Goal: Information Seeking & Learning: Learn about a topic

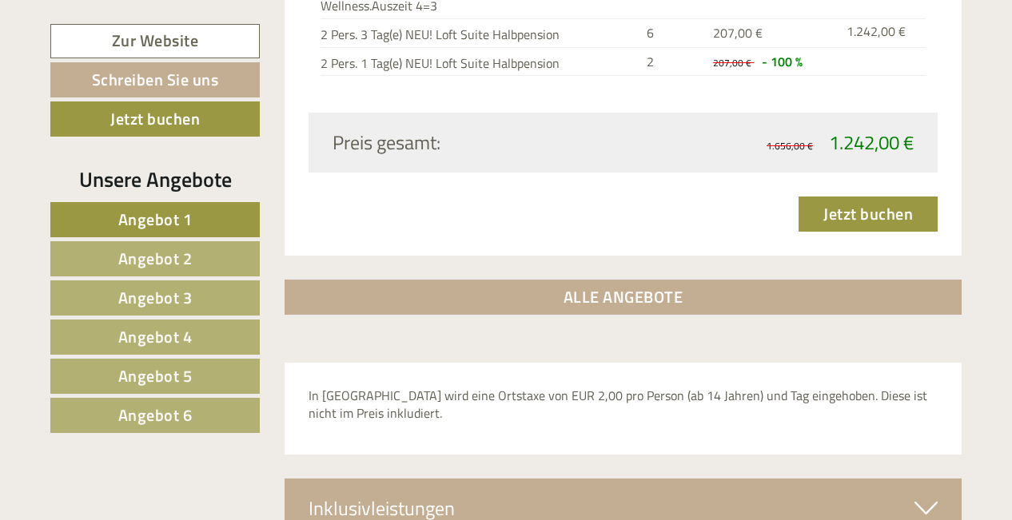
scroll to position [5096, 0]
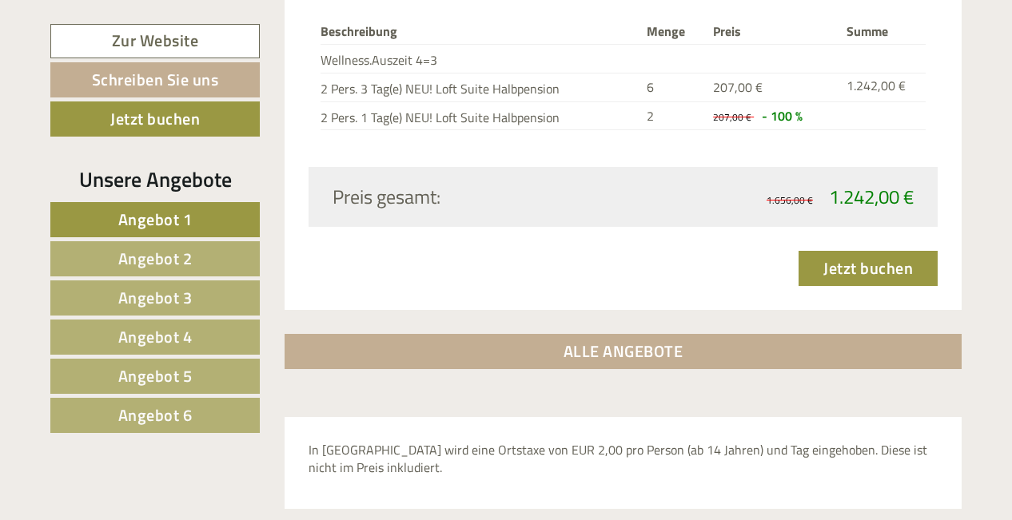
click at [647, 334] on link "ALLE ANGEBOTE" at bounding box center [624, 351] width 678 height 35
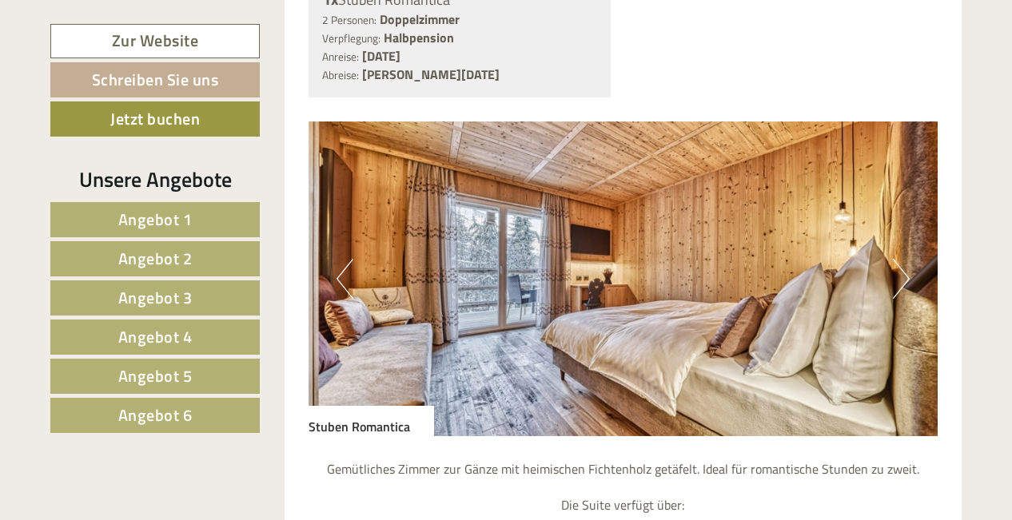
scroll to position [6894, 0]
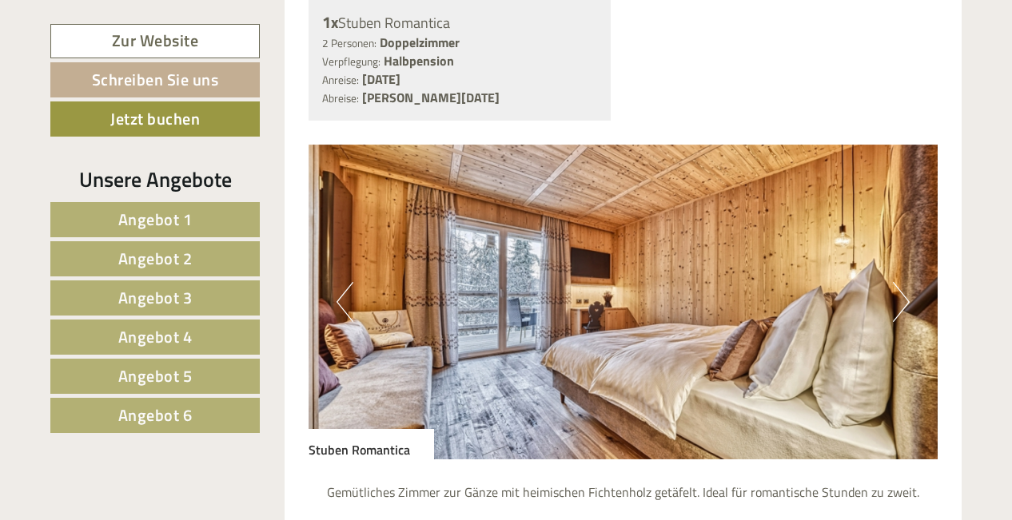
click at [896, 282] on button "Next" at bounding box center [901, 302] width 17 height 40
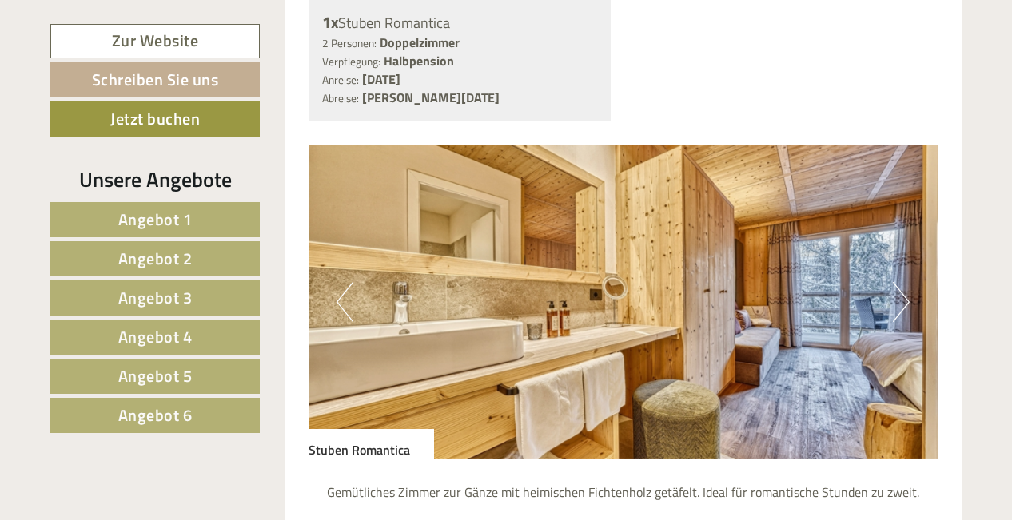
click at [896, 282] on button "Next" at bounding box center [901, 302] width 17 height 40
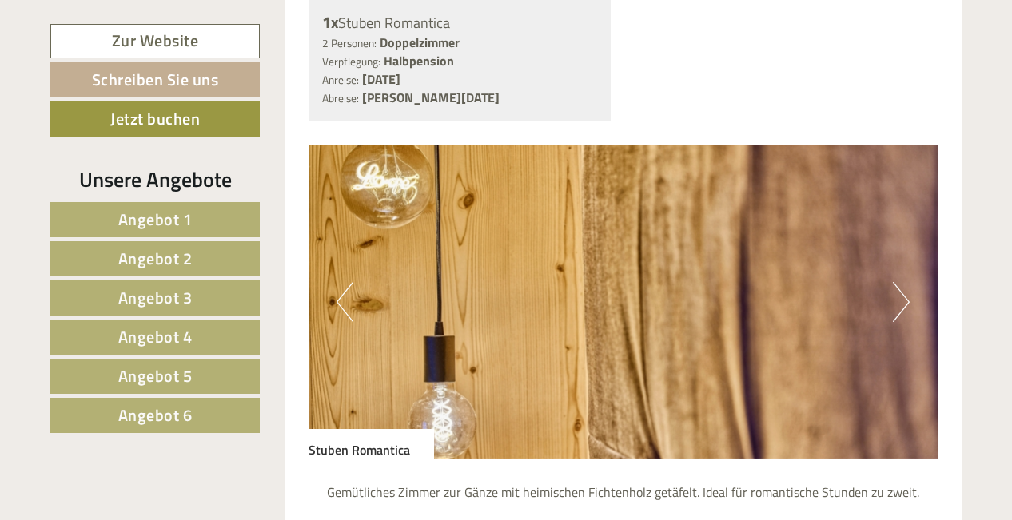
click at [896, 282] on button "Next" at bounding box center [901, 302] width 17 height 40
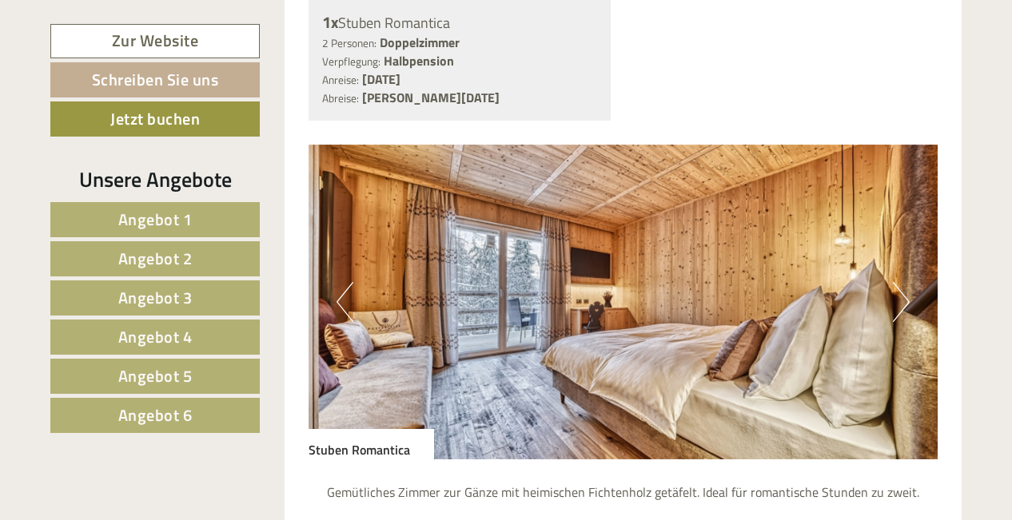
click at [896, 282] on button "Next" at bounding box center [901, 302] width 17 height 40
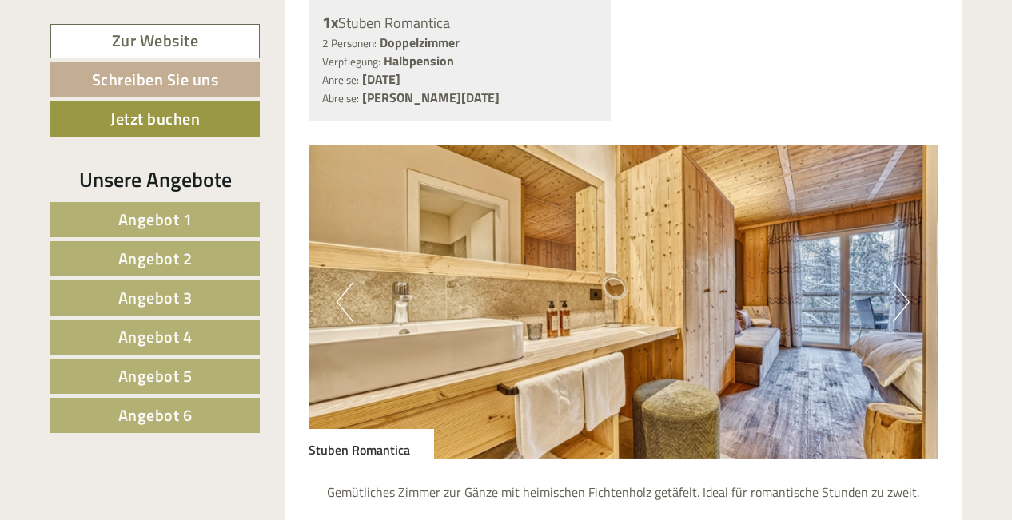
click at [896, 282] on button "Next" at bounding box center [901, 302] width 17 height 40
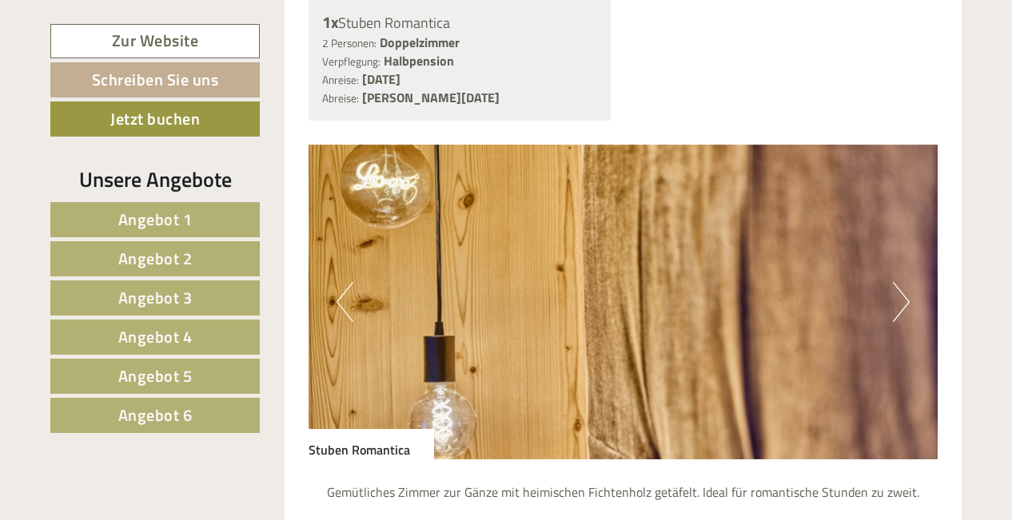
click at [896, 282] on button "Next" at bounding box center [901, 302] width 17 height 40
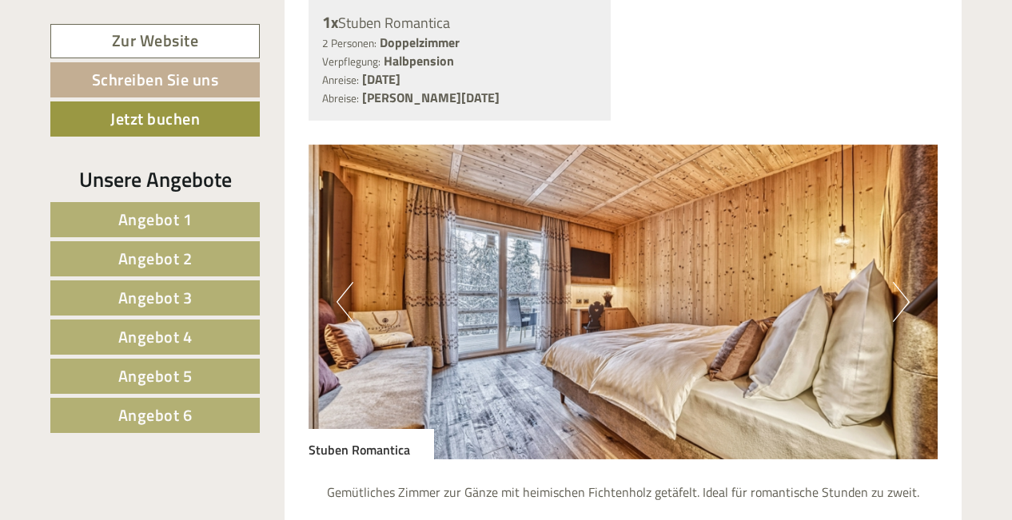
click at [896, 282] on button "Next" at bounding box center [901, 302] width 17 height 40
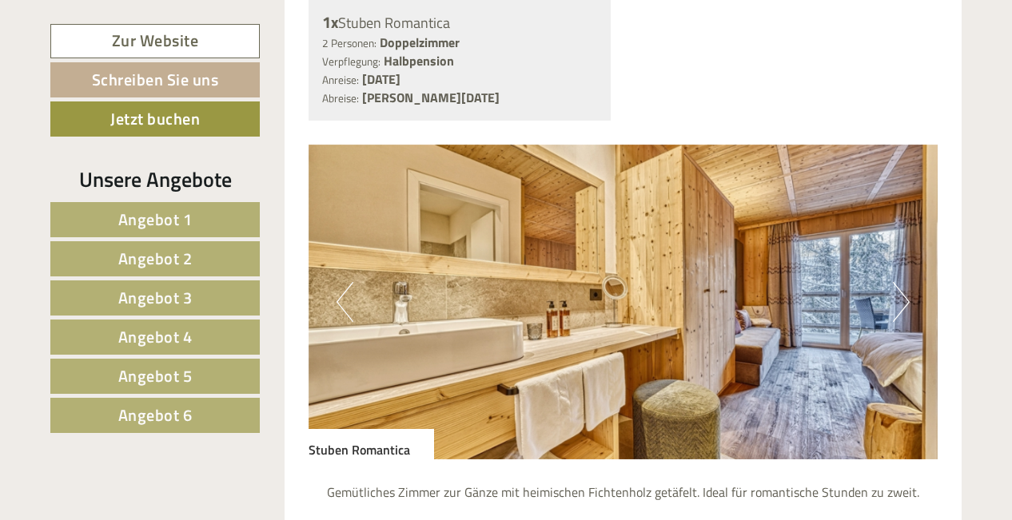
click at [896, 282] on button "Next" at bounding box center [901, 302] width 17 height 40
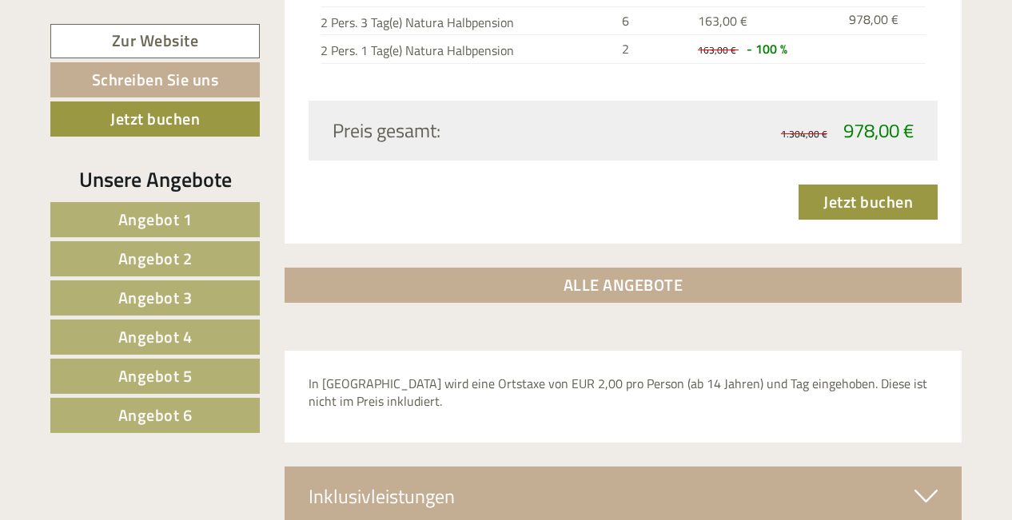
scroll to position [9172, 0]
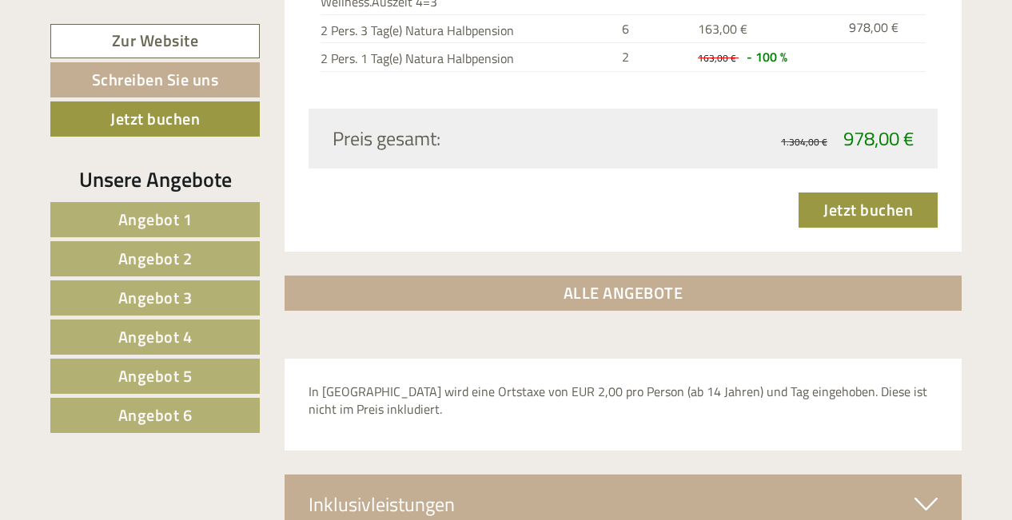
click at [555, 475] on div "Inklusivleistungen" at bounding box center [624, 504] width 678 height 59
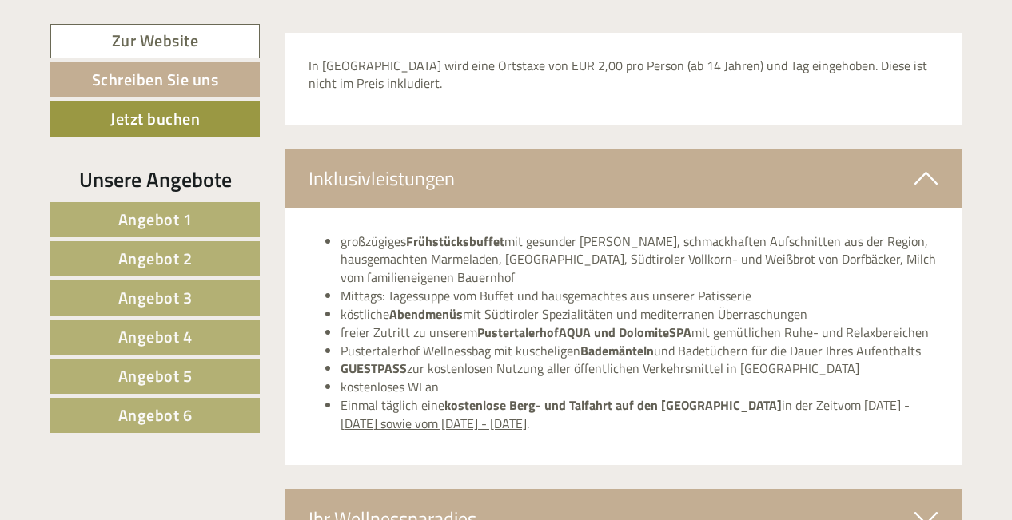
scroll to position [9499, 0]
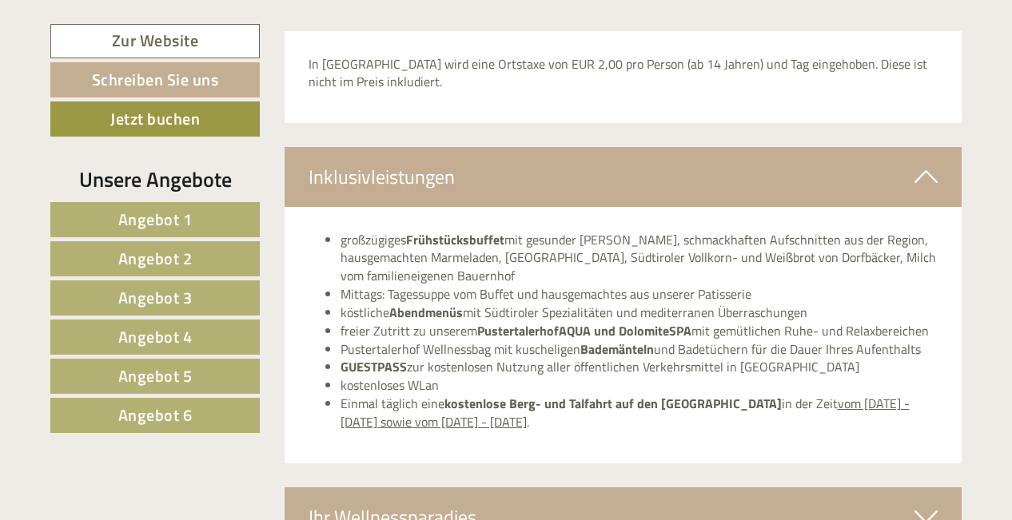
click at [555, 488] on div "Ihr Wellnessparadies" at bounding box center [624, 517] width 678 height 59
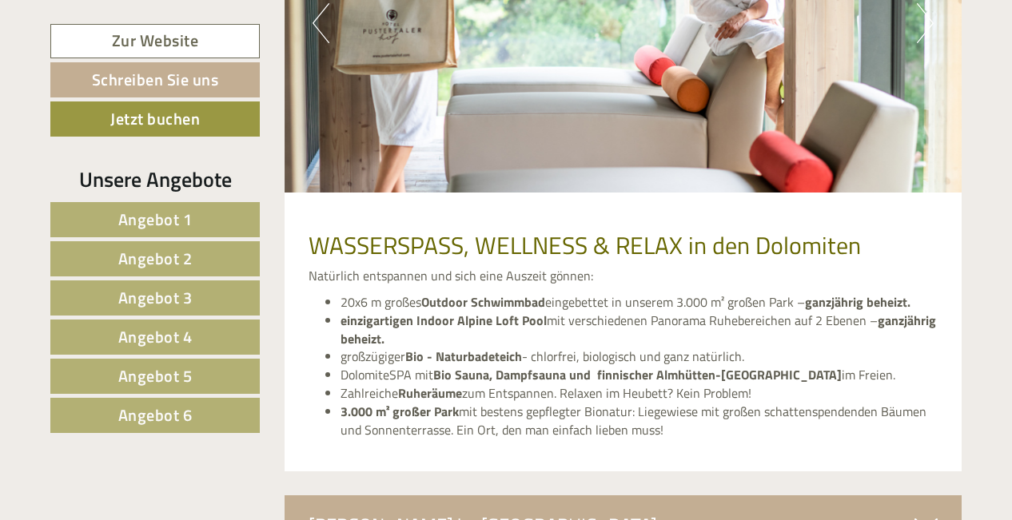
scroll to position [10196, 0]
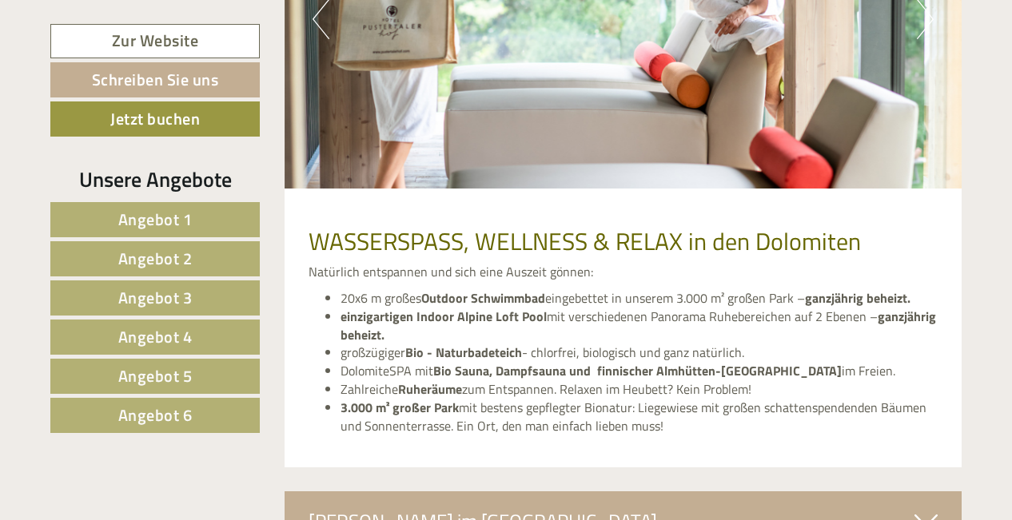
click at [555, 492] on div "[PERSON_NAME] im [GEOGRAPHIC_DATA]" at bounding box center [624, 521] width 678 height 59
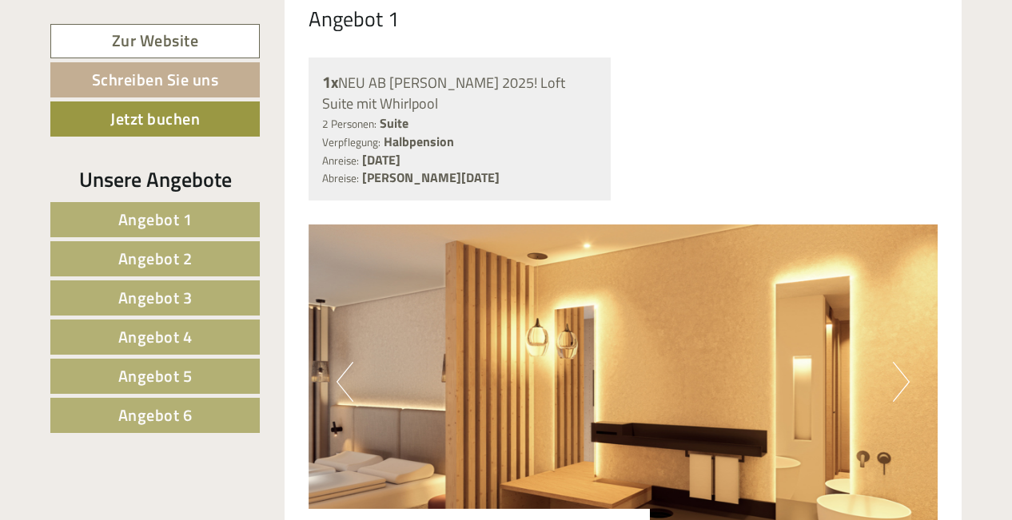
scroll to position [1238, 0]
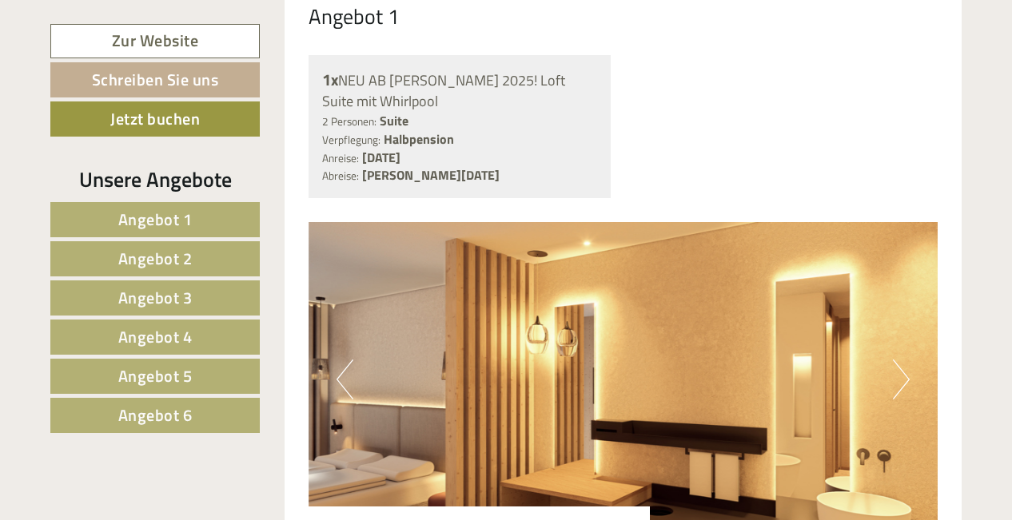
click at [902, 369] on button "Next" at bounding box center [901, 380] width 17 height 40
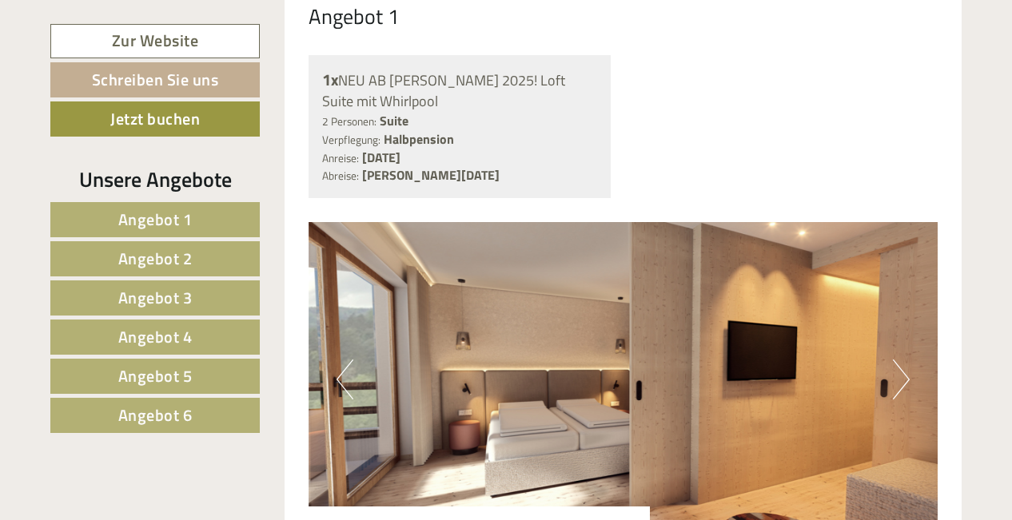
click at [902, 369] on button "Next" at bounding box center [901, 380] width 17 height 40
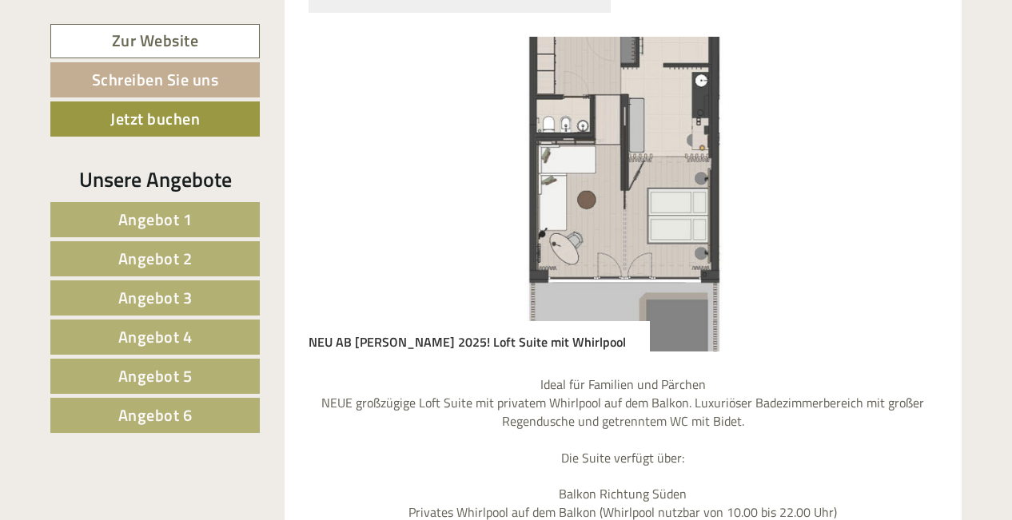
scroll to position [1340, 0]
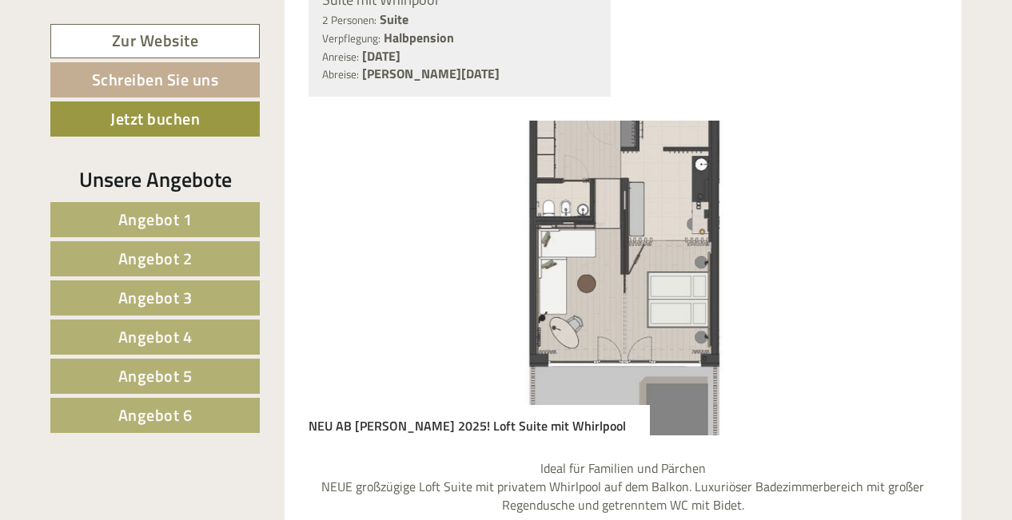
click at [842, 228] on img at bounding box center [624, 278] width 630 height 315
click at [874, 273] on img at bounding box center [624, 278] width 630 height 315
click at [368, 257] on img at bounding box center [624, 278] width 630 height 315
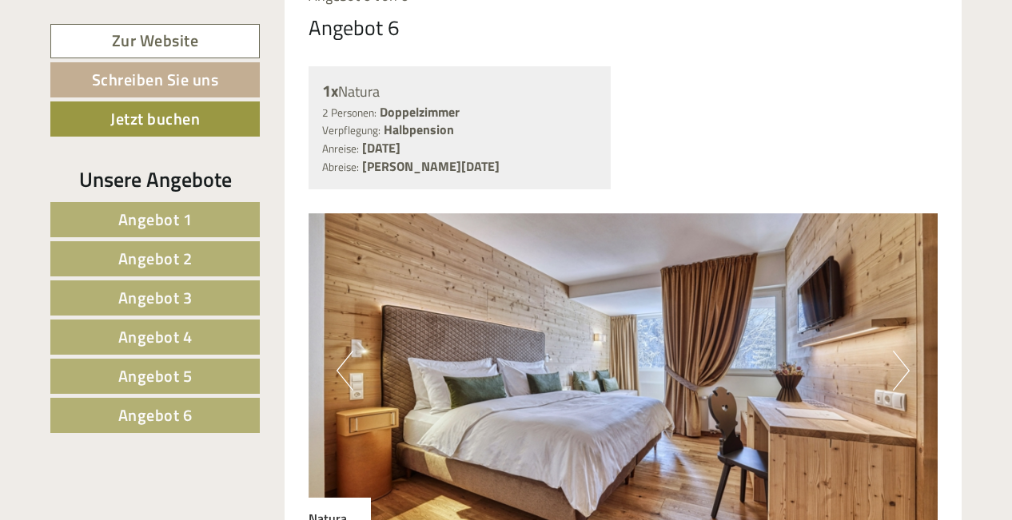
scroll to position [8171, 0]
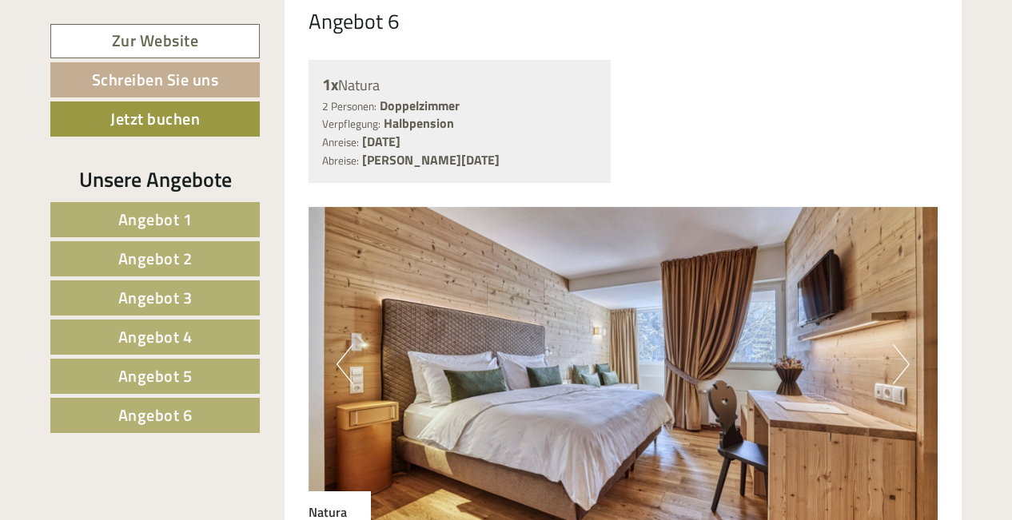
click at [903, 345] on button "Next" at bounding box center [901, 365] width 17 height 40
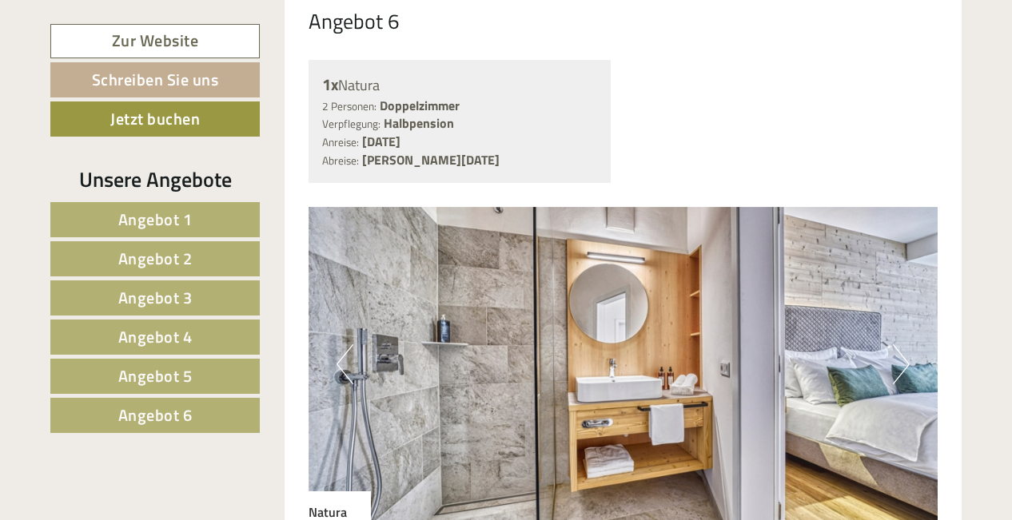
click at [903, 345] on button "Next" at bounding box center [901, 365] width 17 height 40
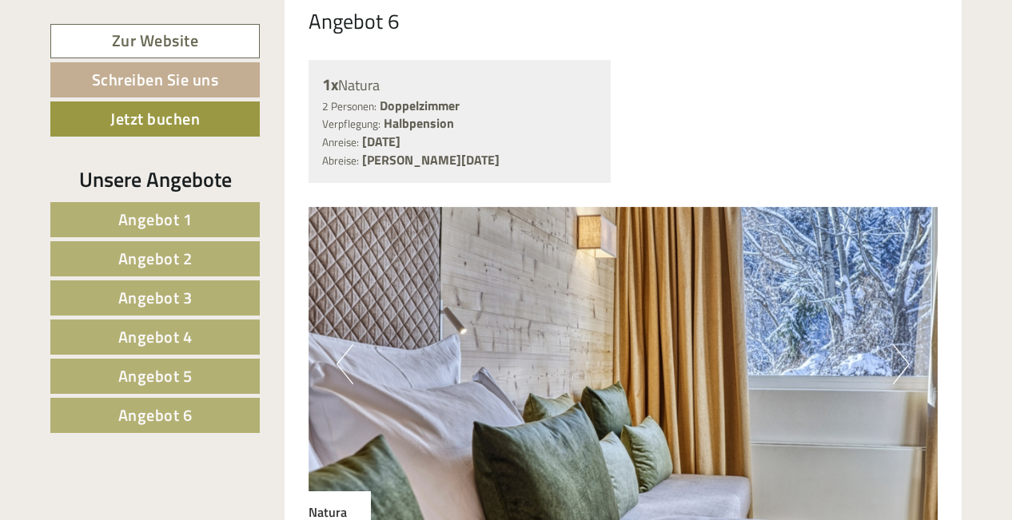
click at [905, 345] on button "Next" at bounding box center [901, 365] width 17 height 40
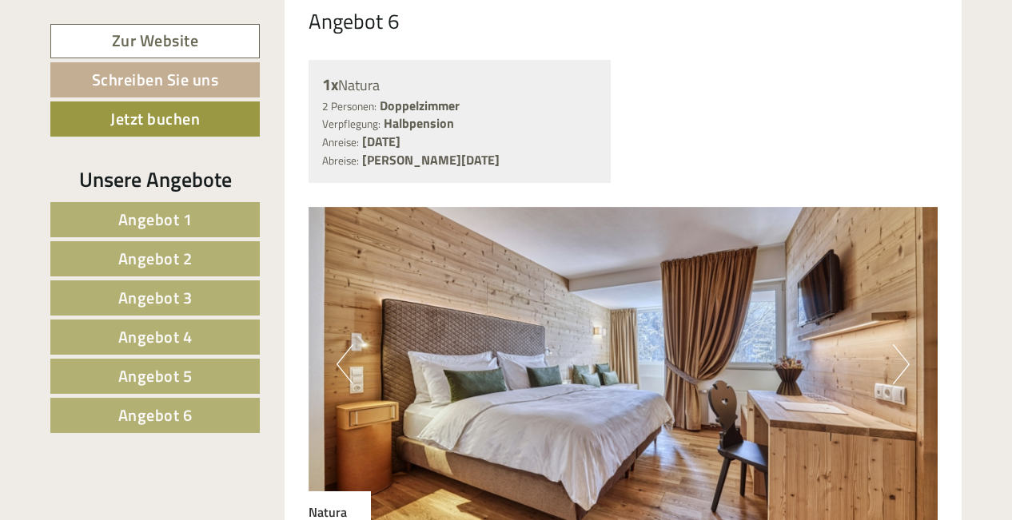
click at [906, 345] on button "Next" at bounding box center [901, 365] width 17 height 40
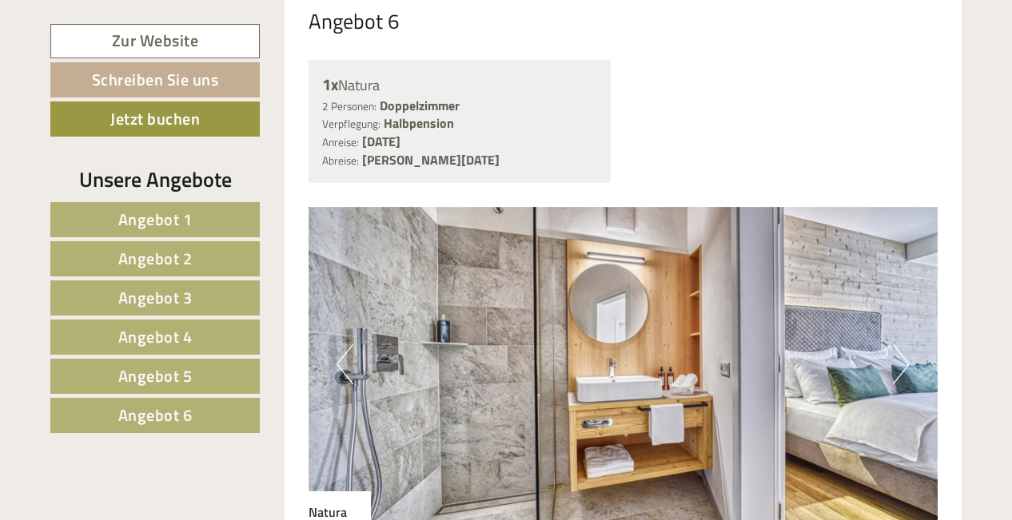
click at [906, 345] on button "Next" at bounding box center [901, 365] width 17 height 40
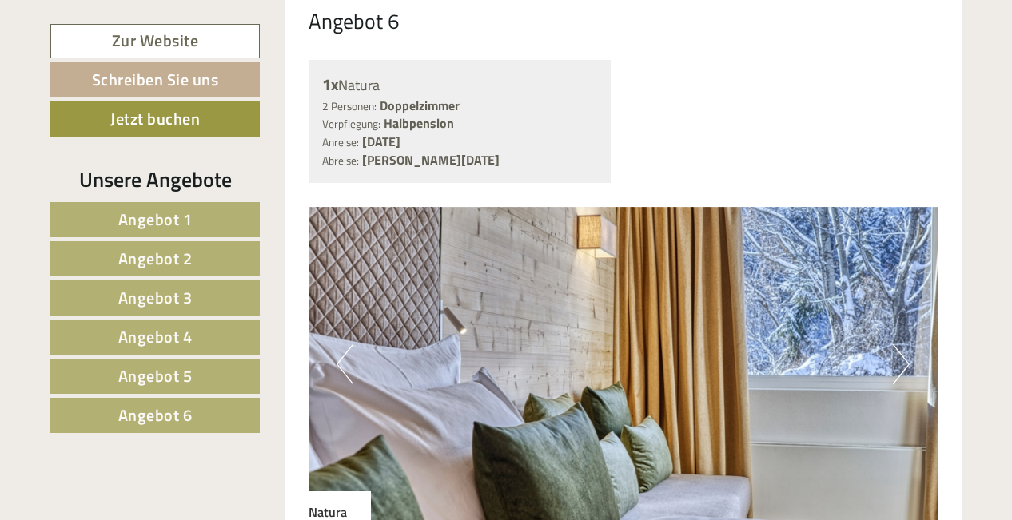
click at [905, 345] on button "Next" at bounding box center [901, 365] width 17 height 40
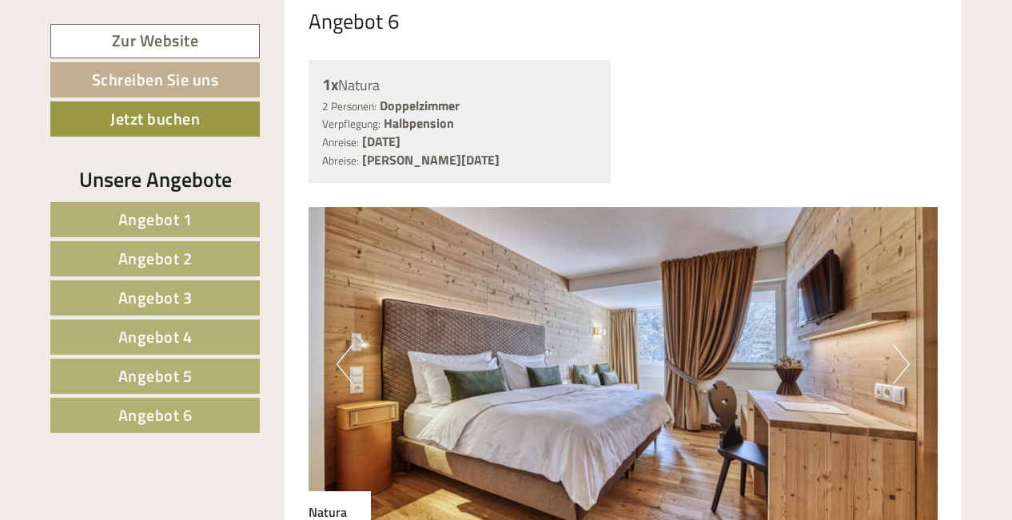
click at [906, 345] on button "Next" at bounding box center [901, 365] width 17 height 40
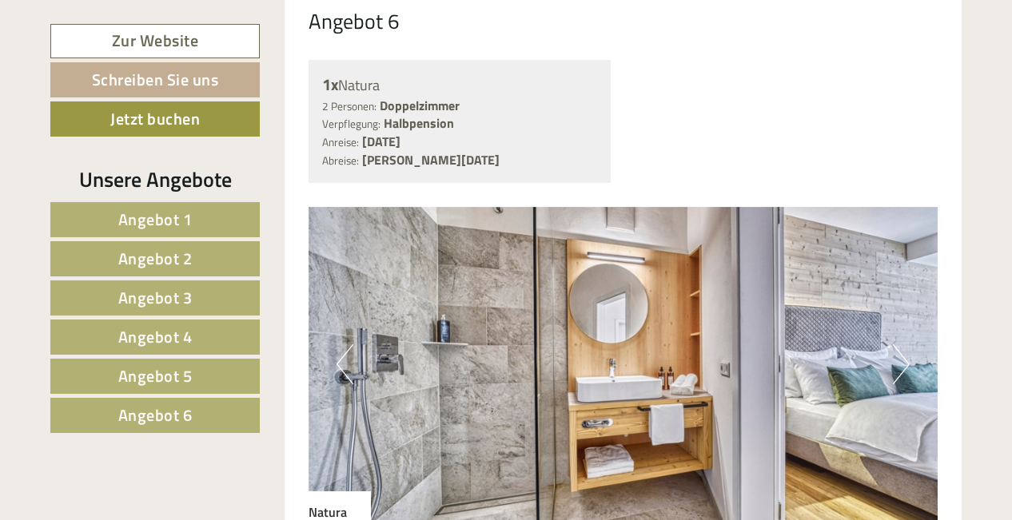
click at [906, 345] on button "Next" at bounding box center [901, 365] width 17 height 40
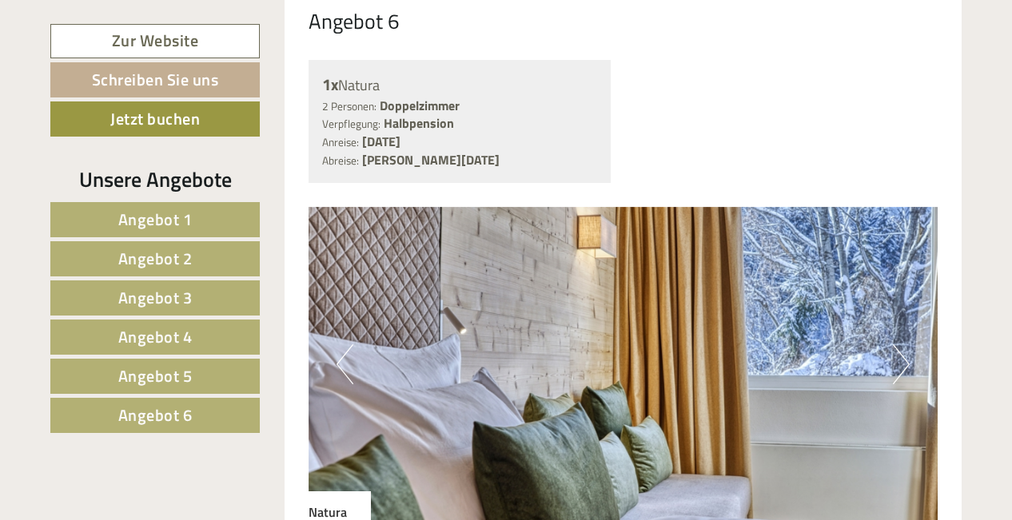
click at [906, 345] on button "Next" at bounding box center [901, 365] width 17 height 40
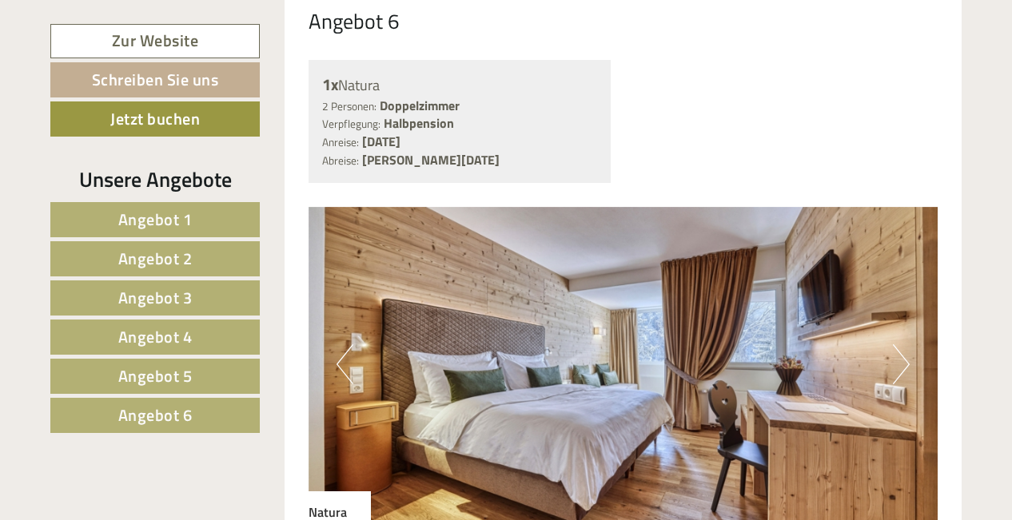
click at [906, 345] on button "Next" at bounding box center [901, 365] width 17 height 40
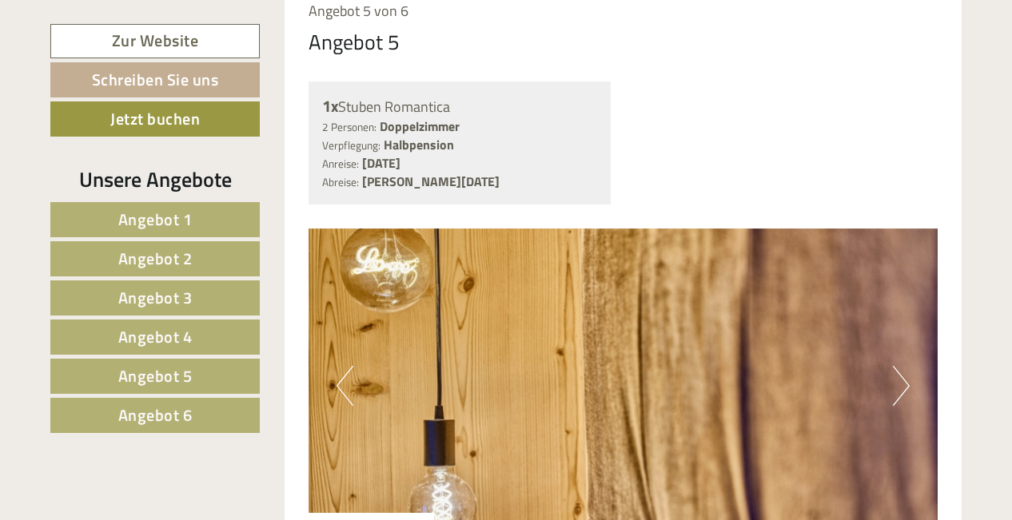
scroll to position [6810, 0]
click at [342, 366] on button "Previous" at bounding box center [345, 386] width 17 height 40
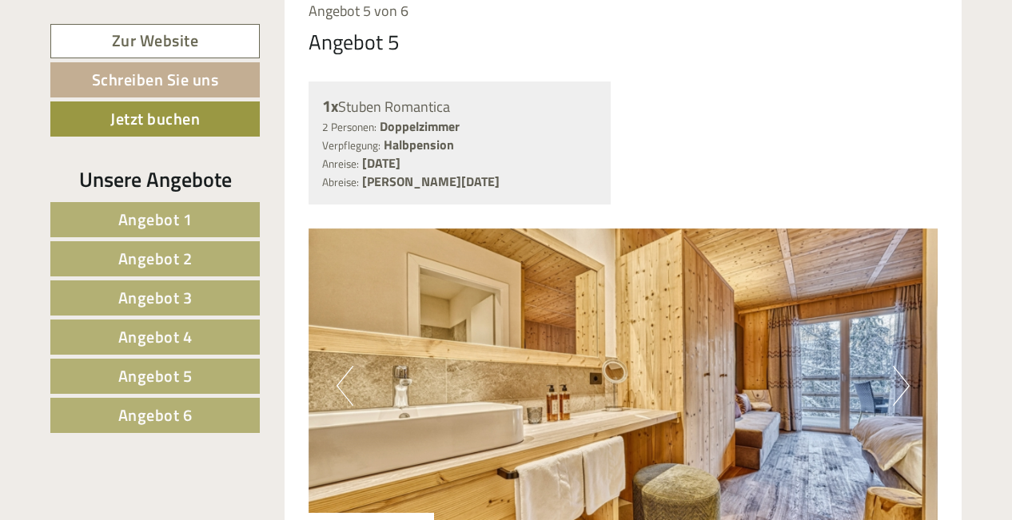
click at [344, 366] on button "Previous" at bounding box center [345, 386] width 17 height 40
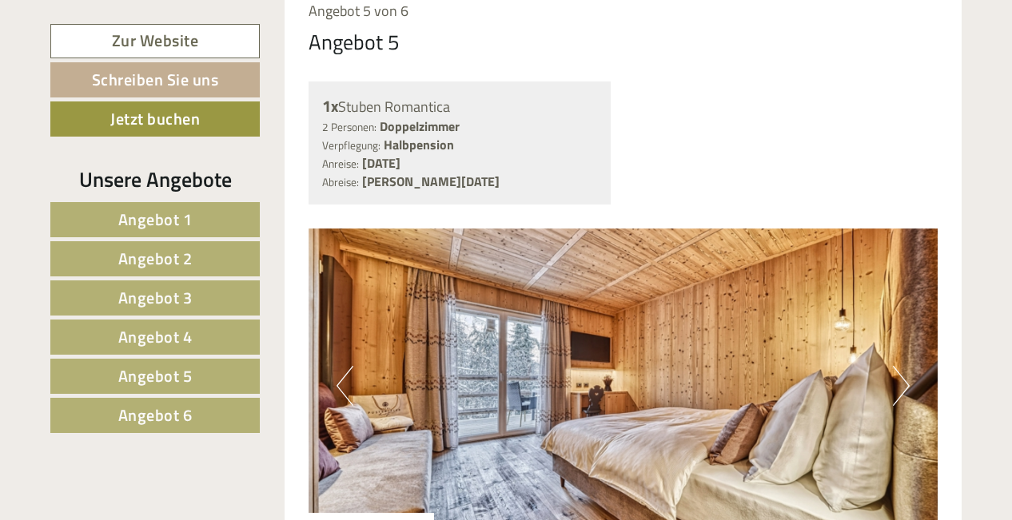
click at [347, 366] on button "Previous" at bounding box center [345, 386] width 17 height 40
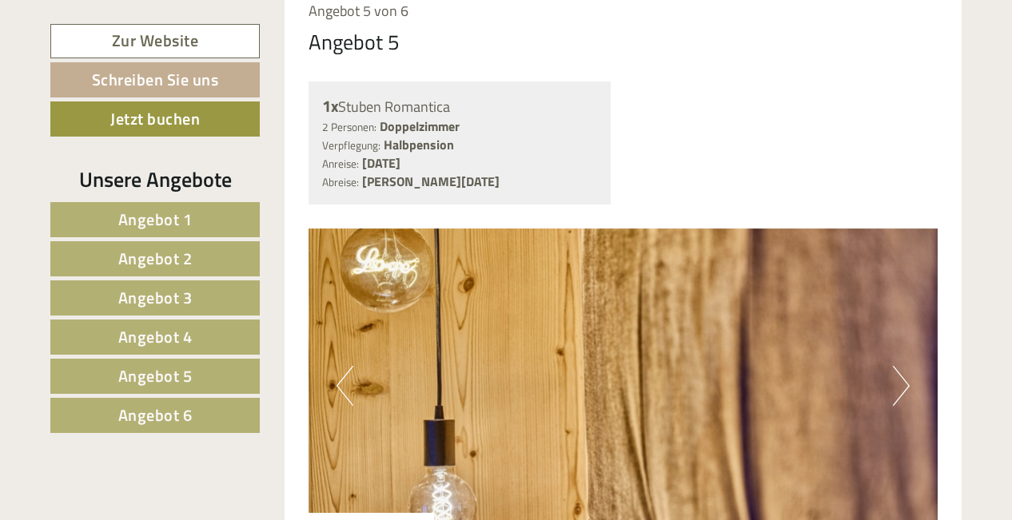
click at [349, 366] on button "Previous" at bounding box center [345, 386] width 17 height 40
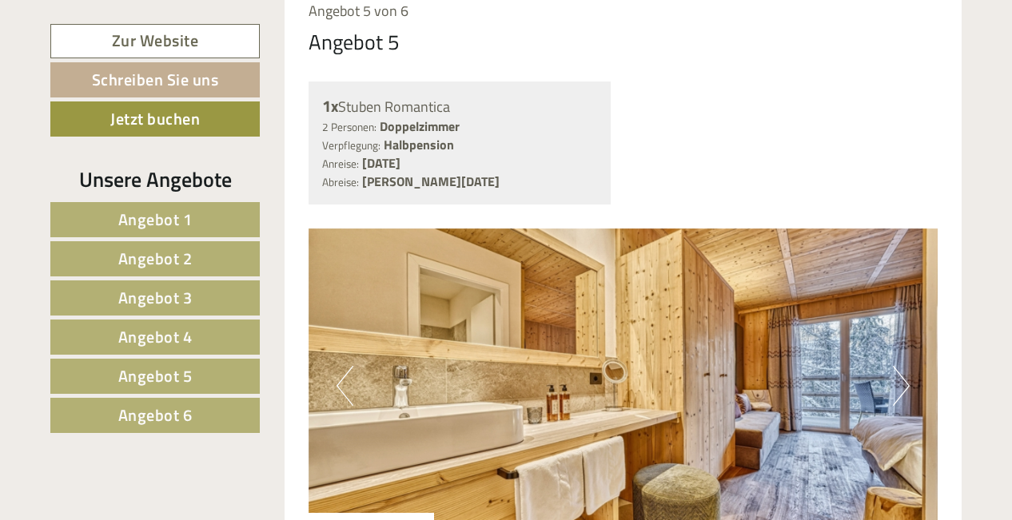
click at [349, 366] on button "Previous" at bounding box center [345, 386] width 17 height 40
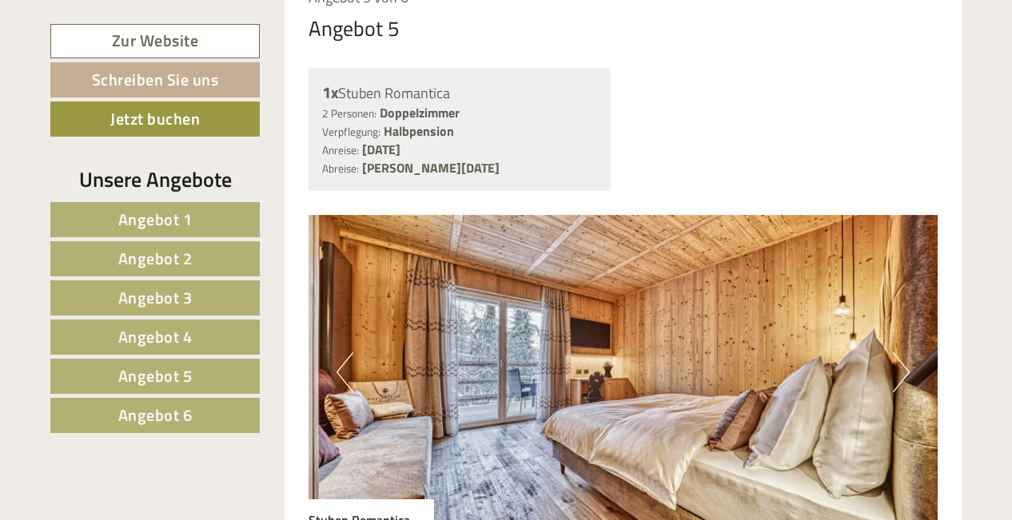
scroll to position [6826, 0]
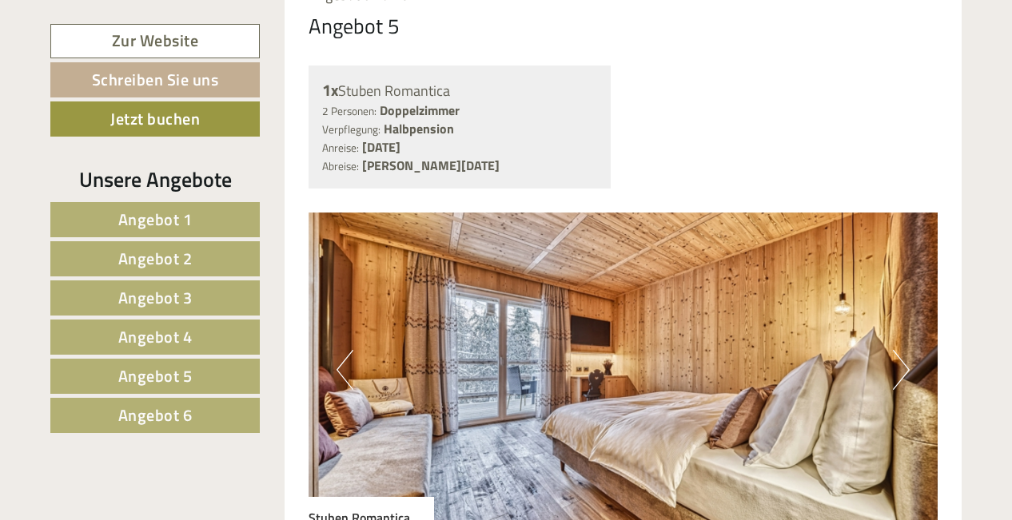
click at [902, 350] on button "Next" at bounding box center [901, 370] width 17 height 40
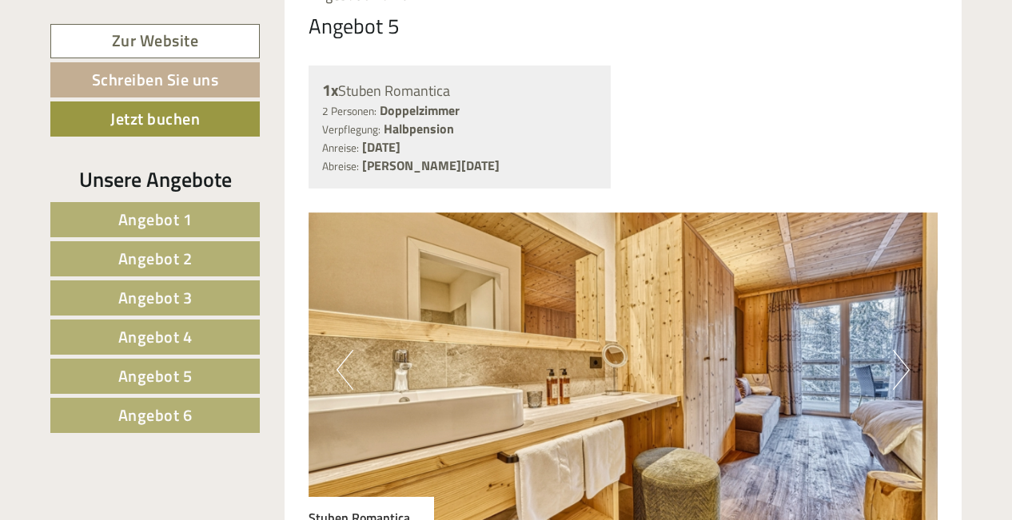
click at [902, 350] on button "Next" at bounding box center [901, 370] width 17 height 40
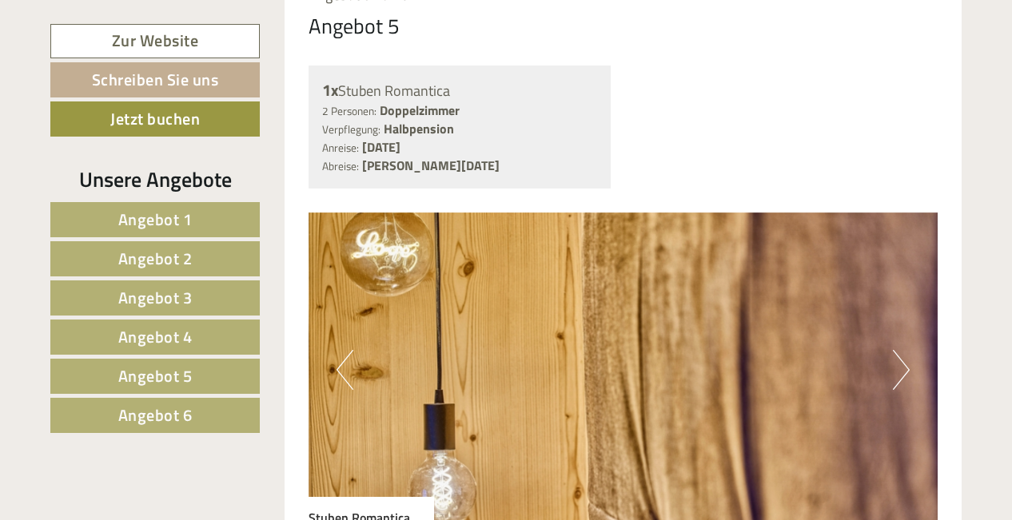
click at [902, 350] on button "Next" at bounding box center [901, 370] width 17 height 40
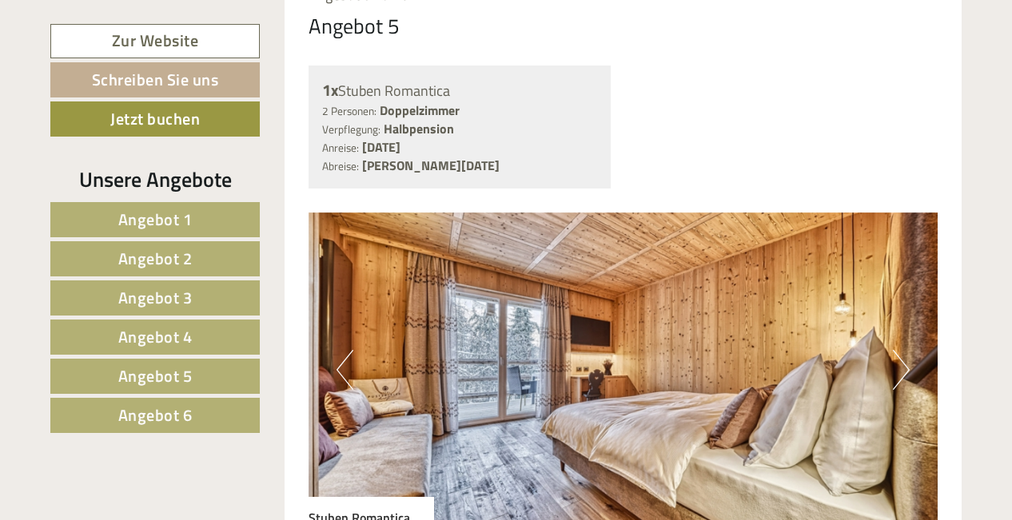
click at [902, 350] on button "Next" at bounding box center [901, 370] width 17 height 40
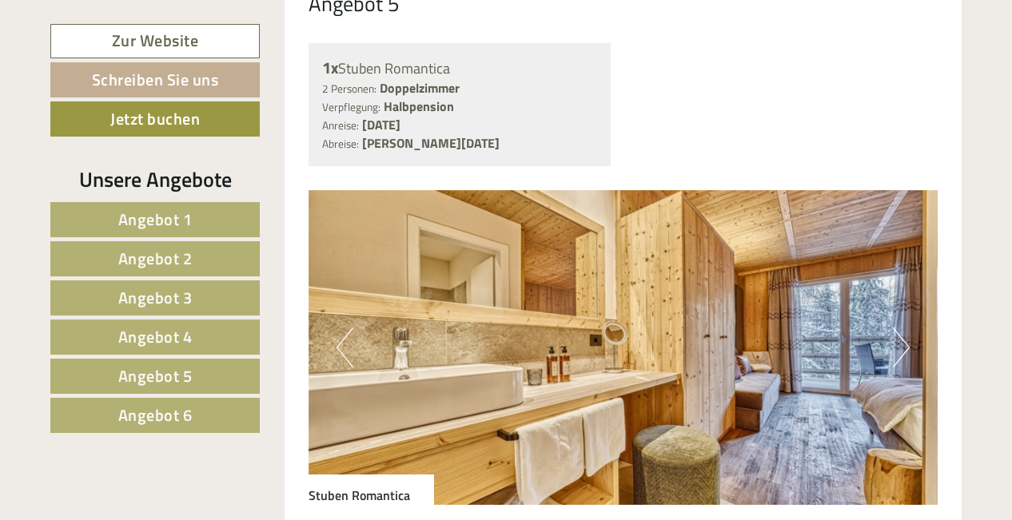
scroll to position [6850, 0]
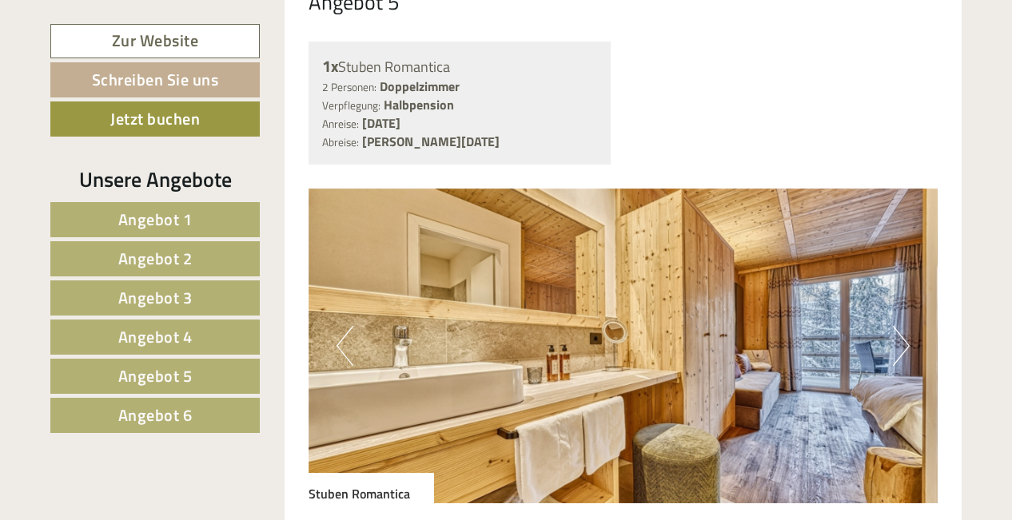
click at [909, 326] on button "Next" at bounding box center [901, 346] width 17 height 40
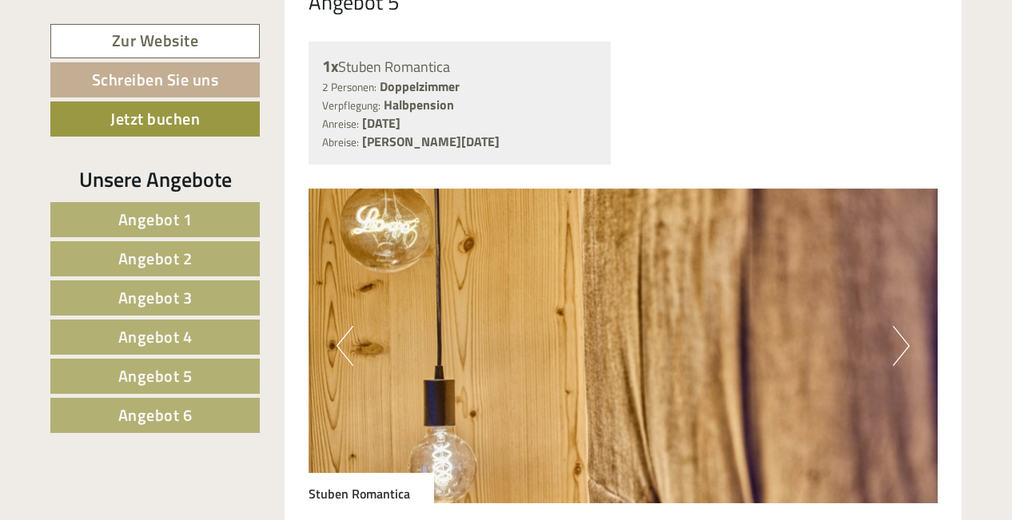
click at [909, 326] on button "Next" at bounding box center [901, 346] width 17 height 40
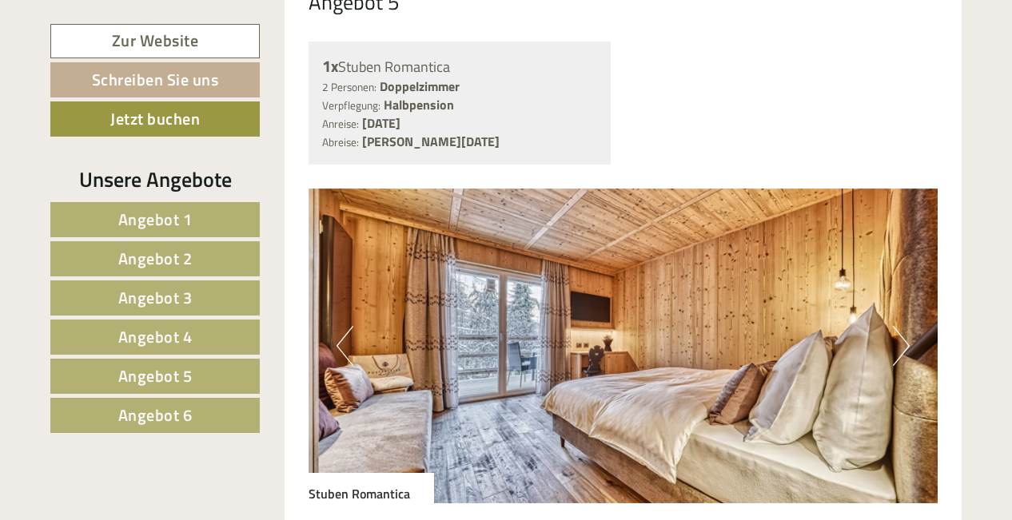
click at [909, 326] on button "Next" at bounding box center [901, 346] width 17 height 40
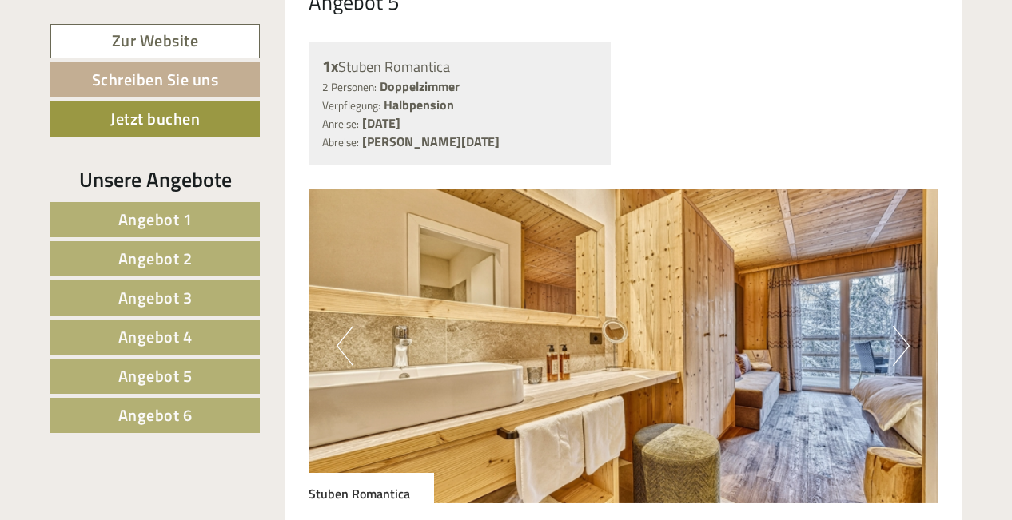
click at [909, 326] on button "Next" at bounding box center [901, 346] width 17 height 40
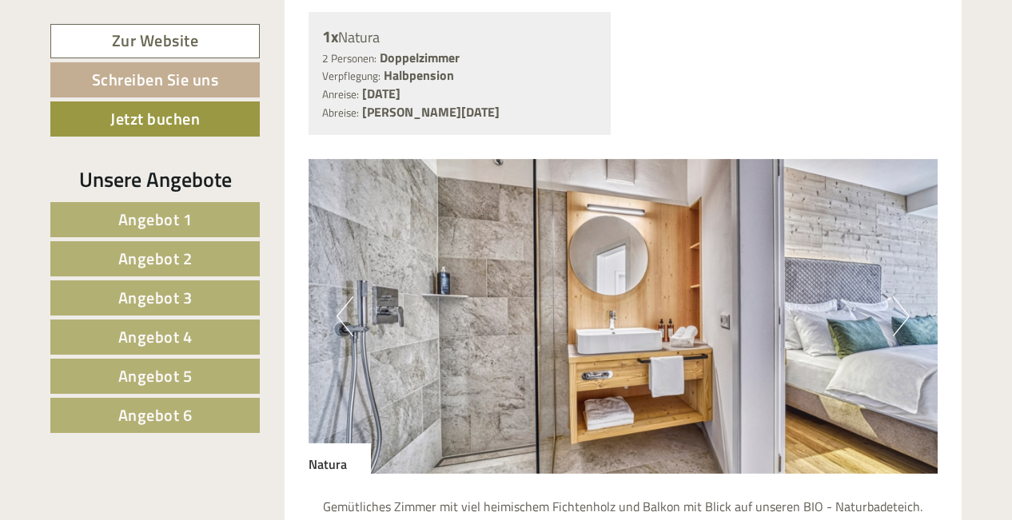
scroll to position [8222, 0]
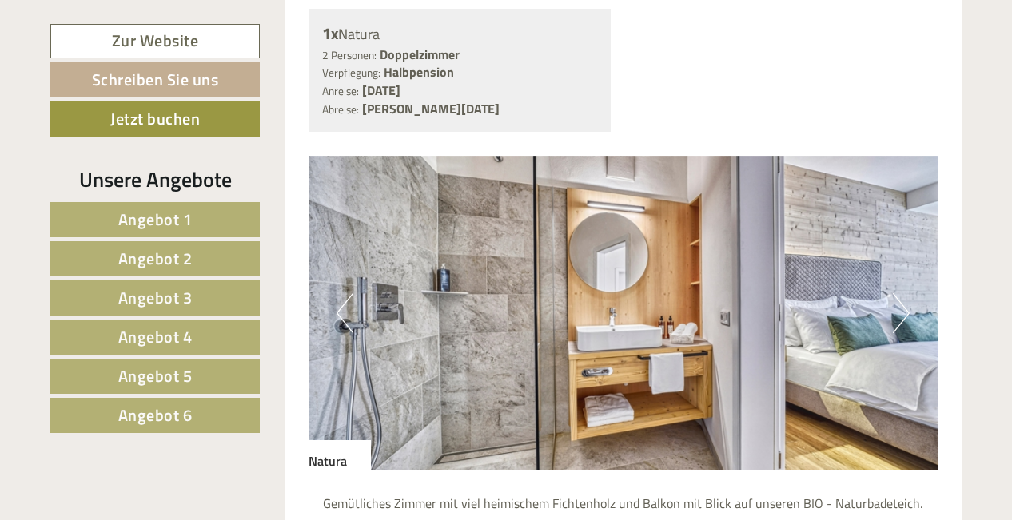
click at [899, 293] on button "Next" at bounding box center [901, 313] width 17 height 40
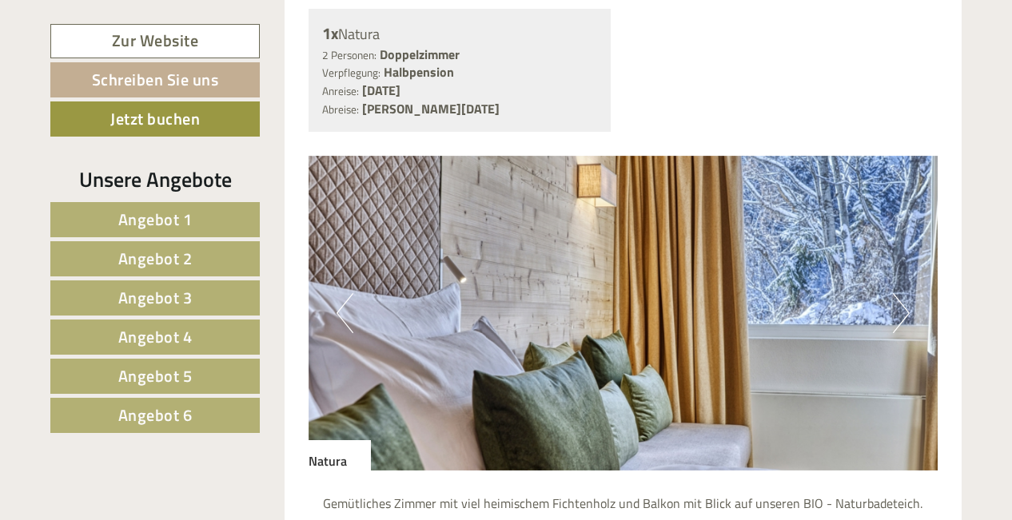
click at [899, 293] on button "Next" at bounding box center [901, 313] width 17 height 40
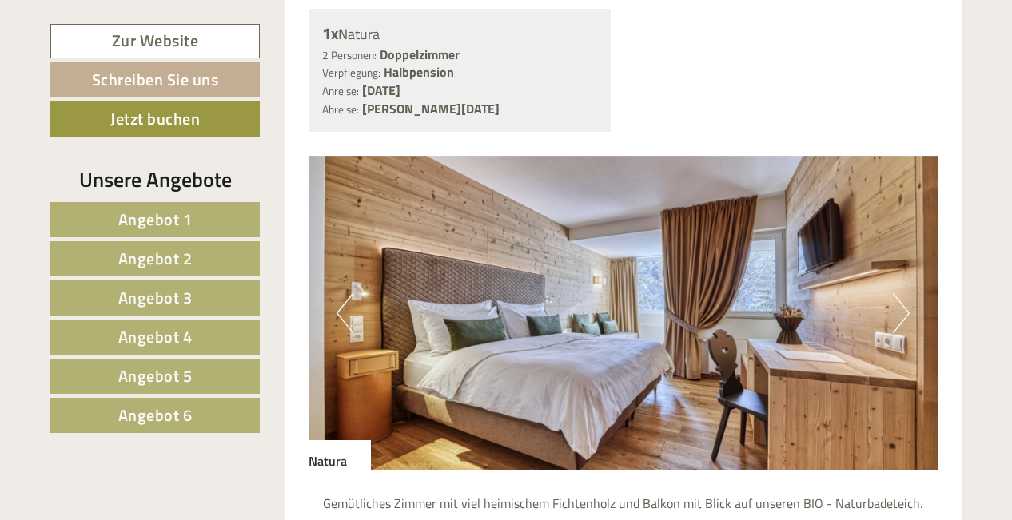
click at [899, 293] on button "Next" at bounding box center [901, 313] width 17 height 40
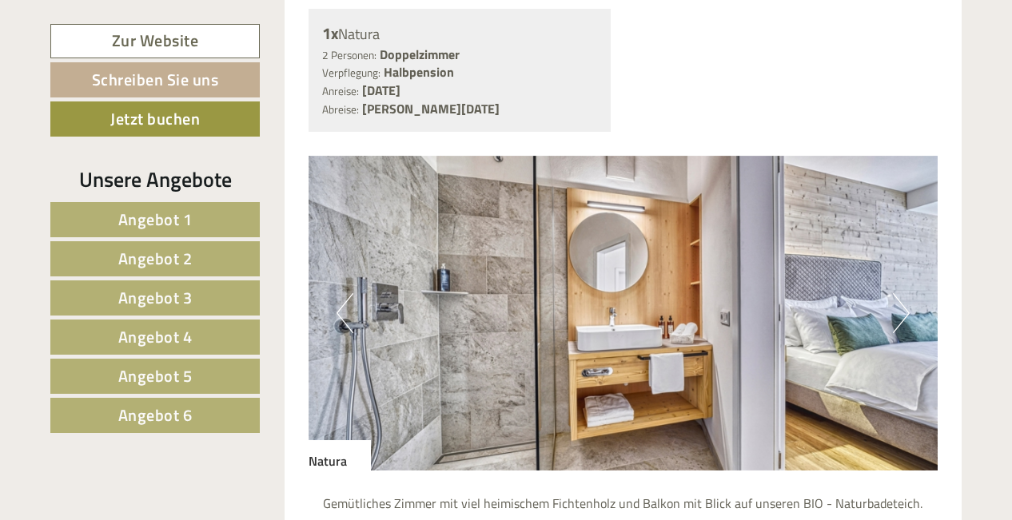
click at [901, 293] on button "Next" at bounding box center [901, 313] width 17 height 40
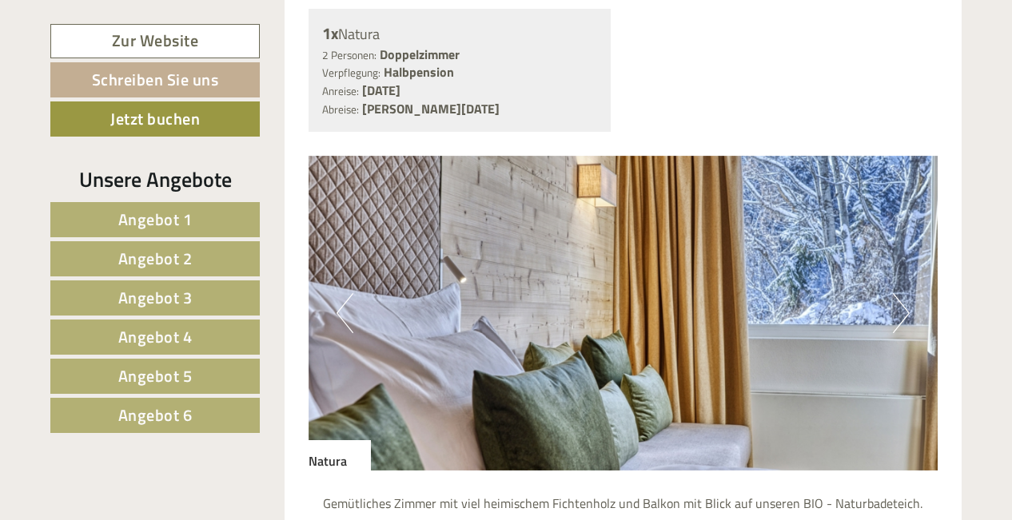
click at [901, 293] on button "Next" at bounding box center [901, 313] width 17 height 40
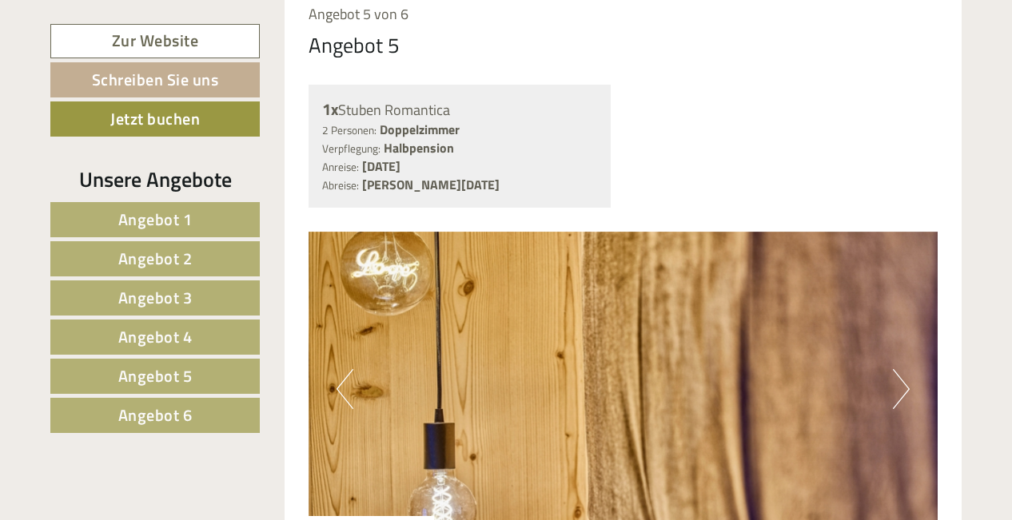
scroll to position [6802, 0]
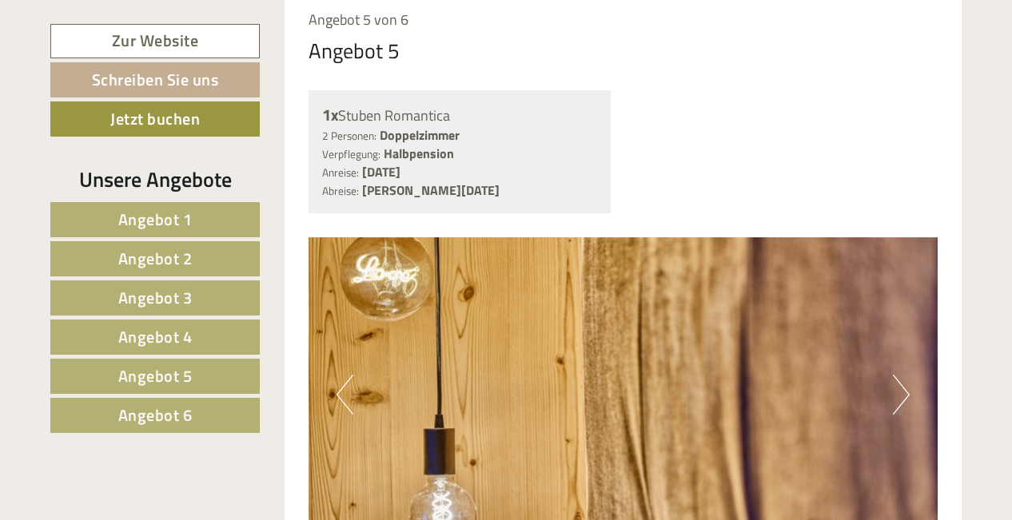
click at [912, 314] on img at bounding box center [624, 394] width 630 height 315
click at [898, 375] on button "Next" at bounding box center [901, 395] width 17 height 40
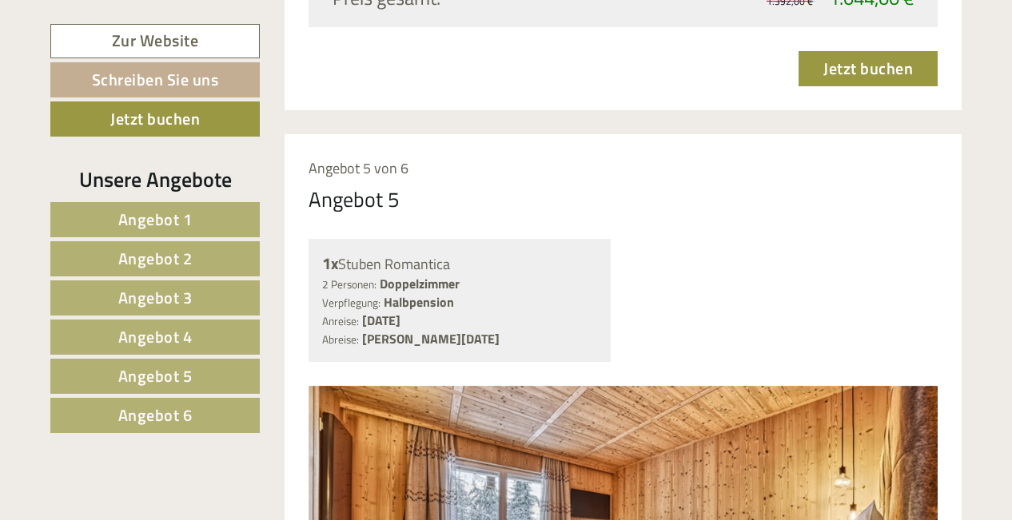
scroll to position [6702, 0]
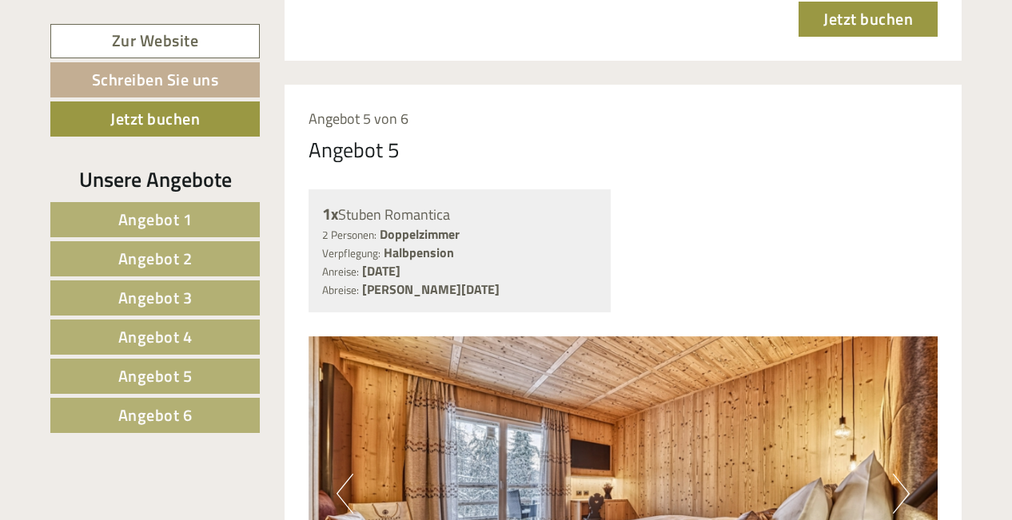
click at [908, 474] on button "Next" at bounding box center [901, 494] width 17 height 40
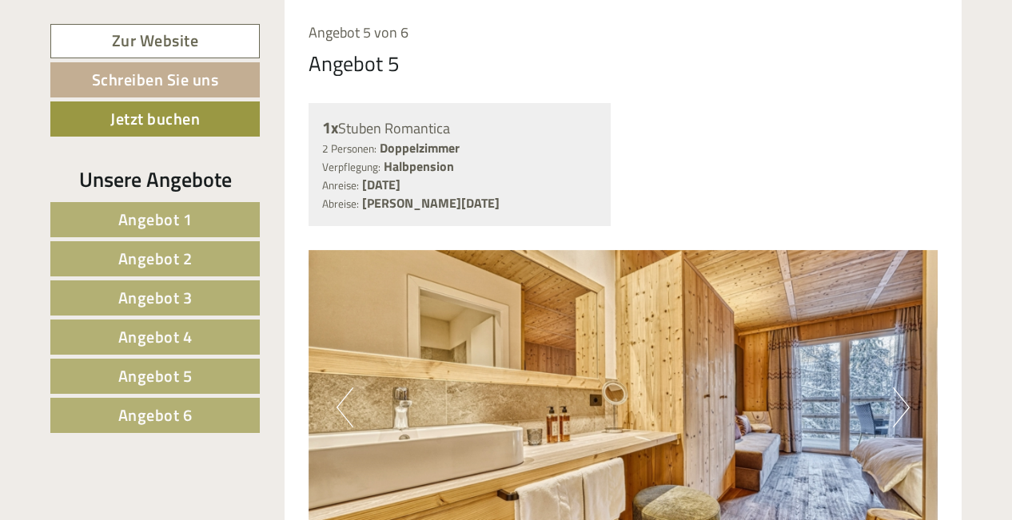
scroll to position [6793, 0]
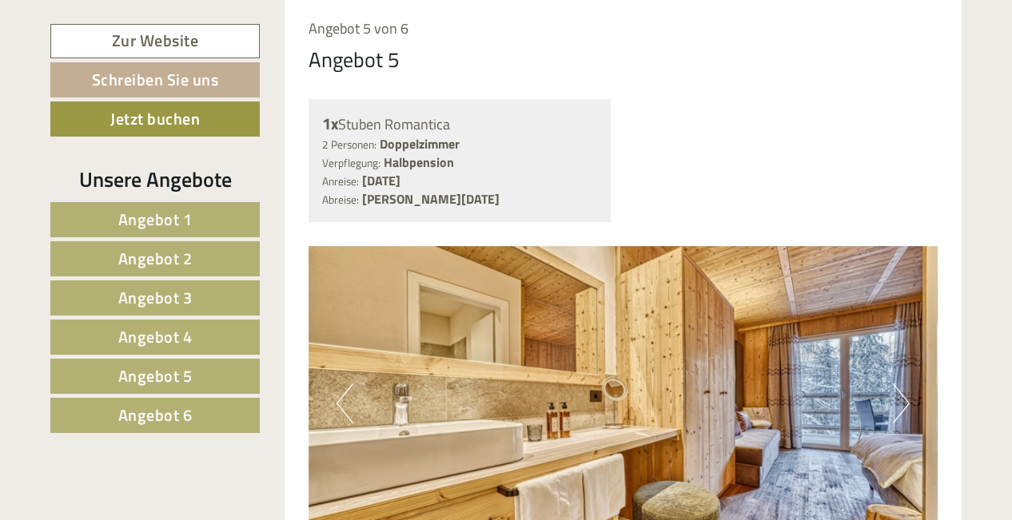
click at [899, 384] on button "Next" at bounding box center [901, 404] width 17 height 40
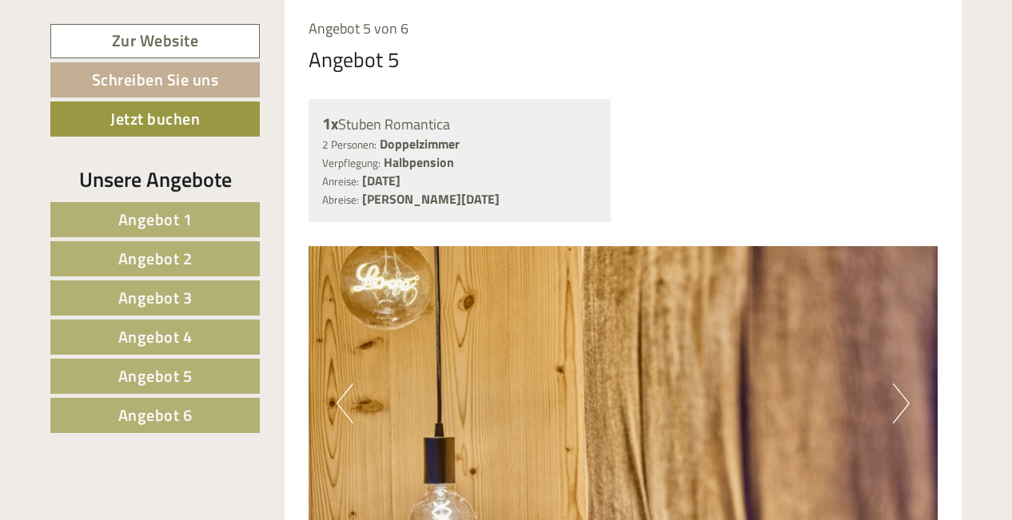
click at [899, 384] on button "Next" at bounding box center [901, 404] width 17 height 40
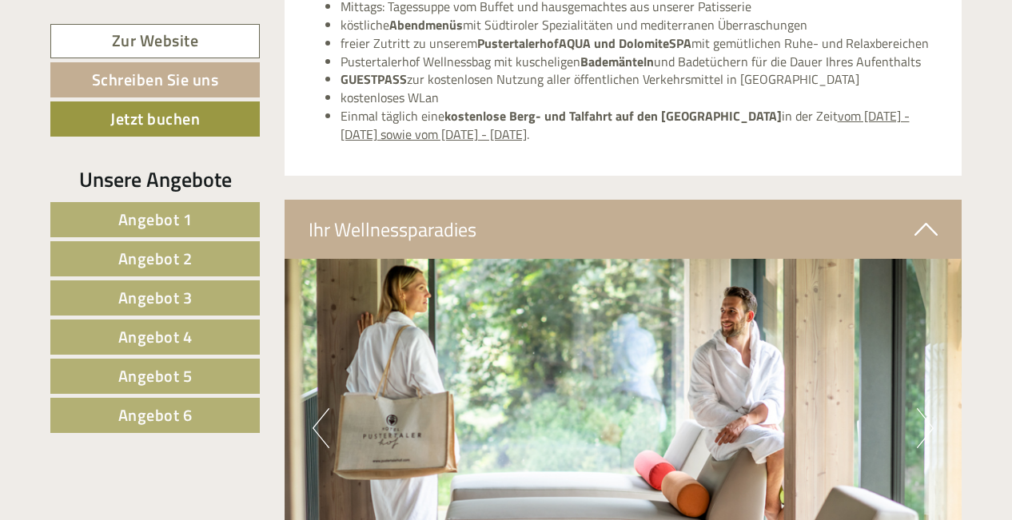
scroll to position [9816, 0]
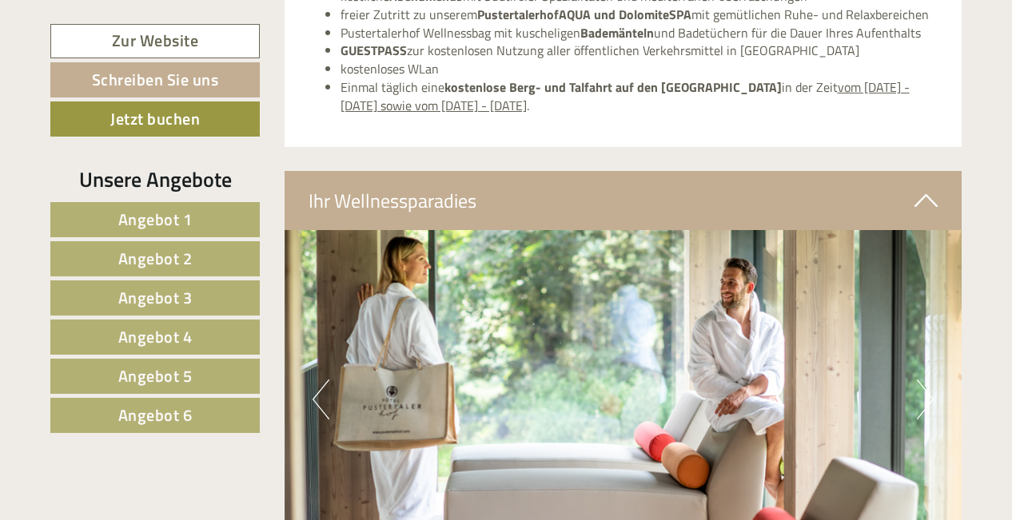
click at [314, 380] on button "Previous" at bounding box center [321, 400] width 17 height 40
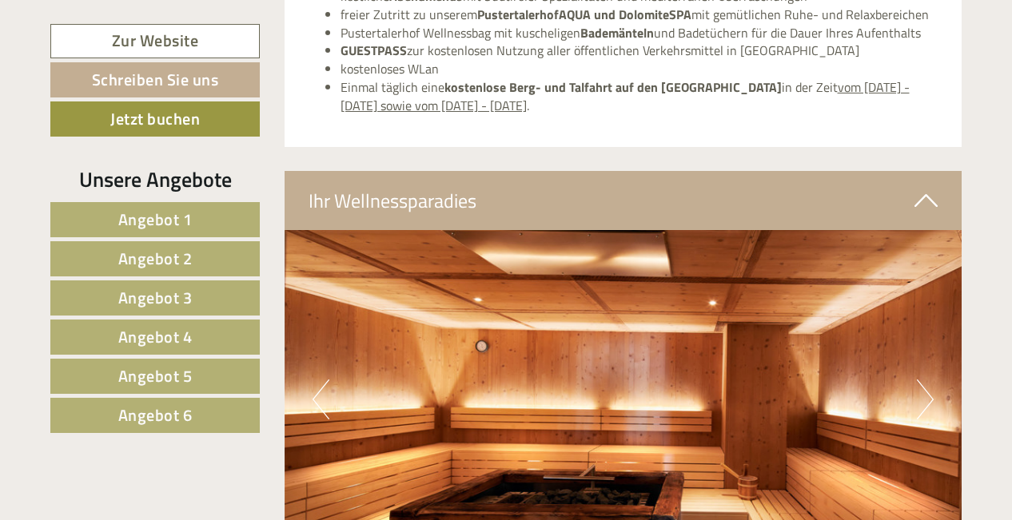
click at [314, 380] on button "Previous" at bounding box center [321, 400] width 17 height 40
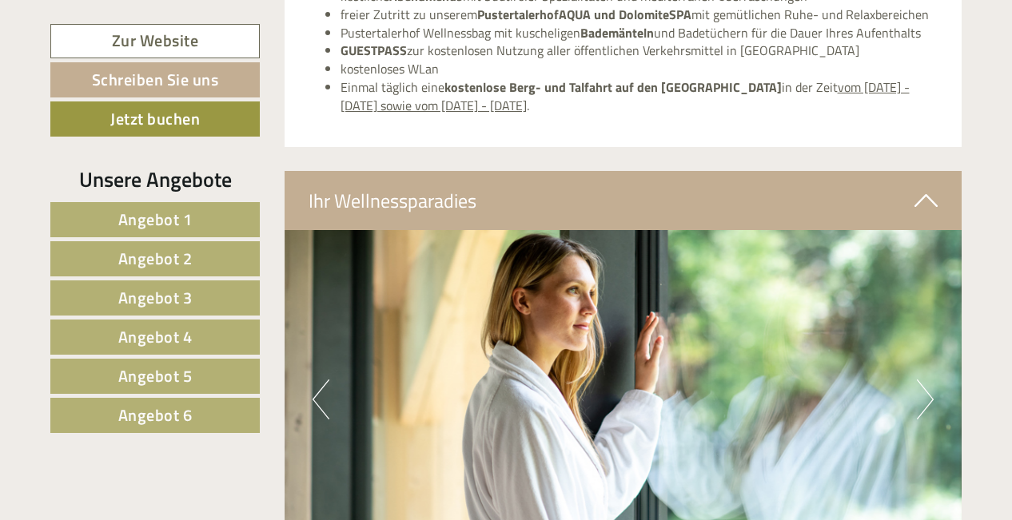
click at [315, 380] on button "Previous" at bounding box center [321, 400] width 17 height 40
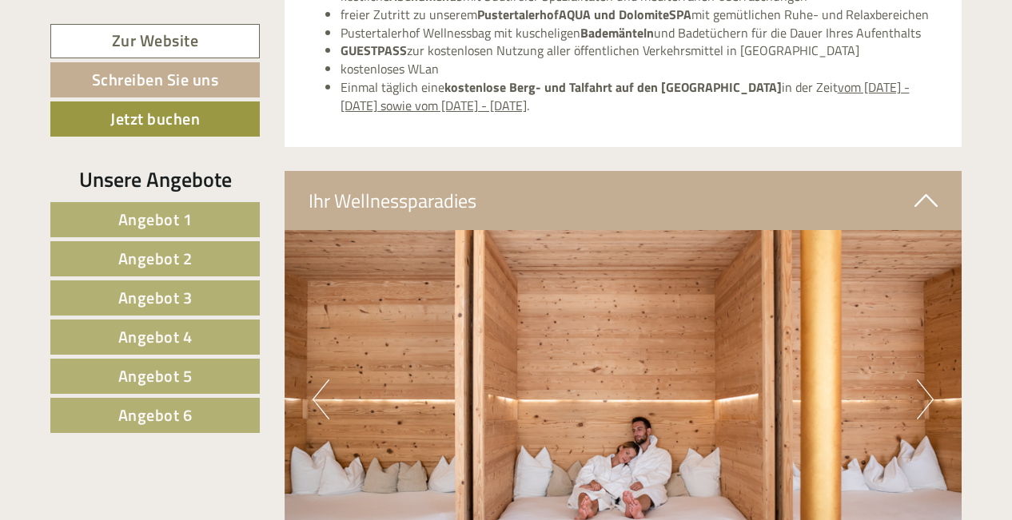
click at [315, 380] on button "Previous" at bounding box center [321, 400] width 17 height 40
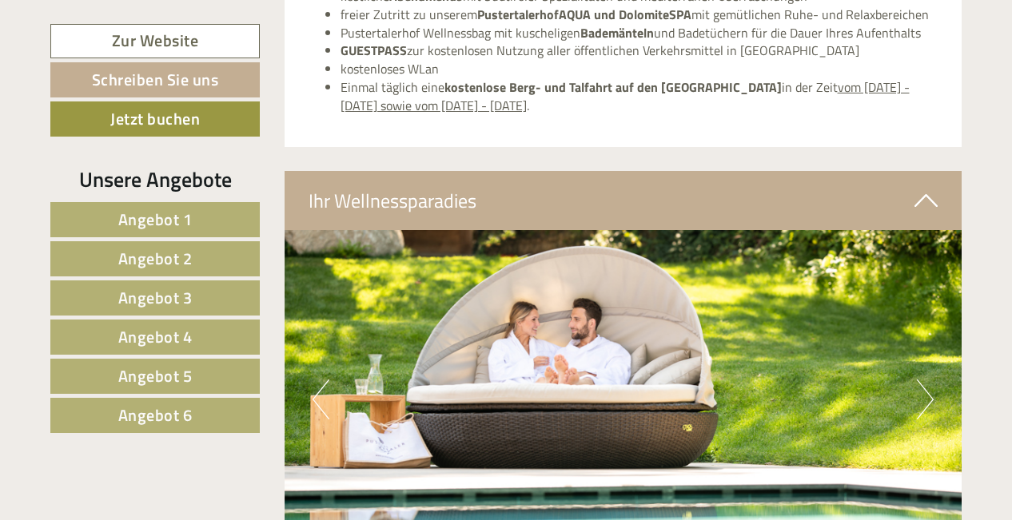
click at [317, 380] on button "Previous" at bounding box center [321, 400] width 17 height 40
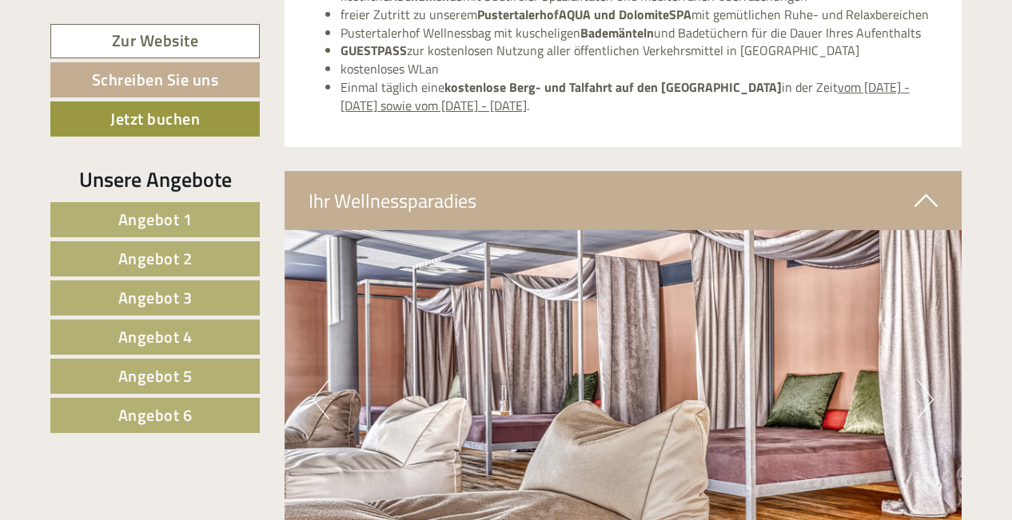
click at [317, 380] on button "Previous" at bounding box center [321, 400] width 17 height 40
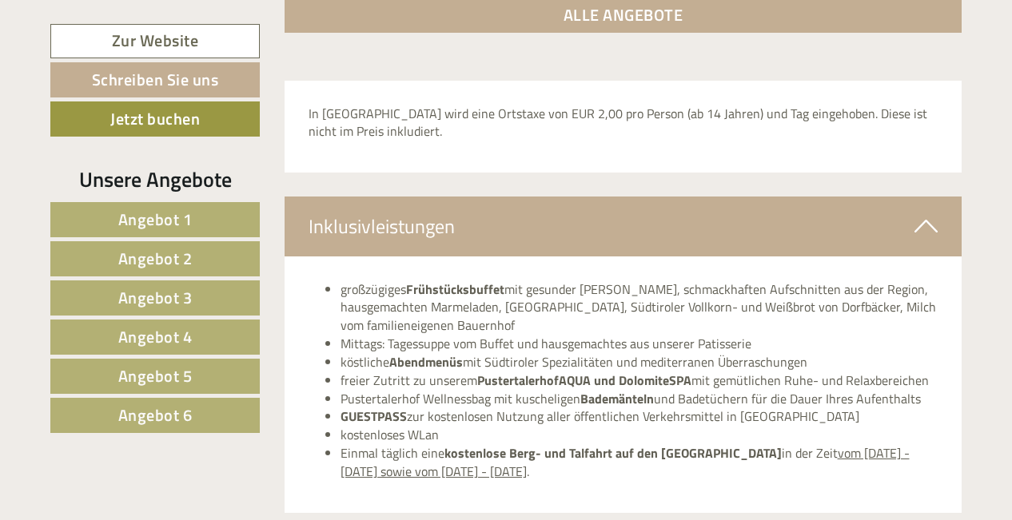
scroll to position [9451, 0]
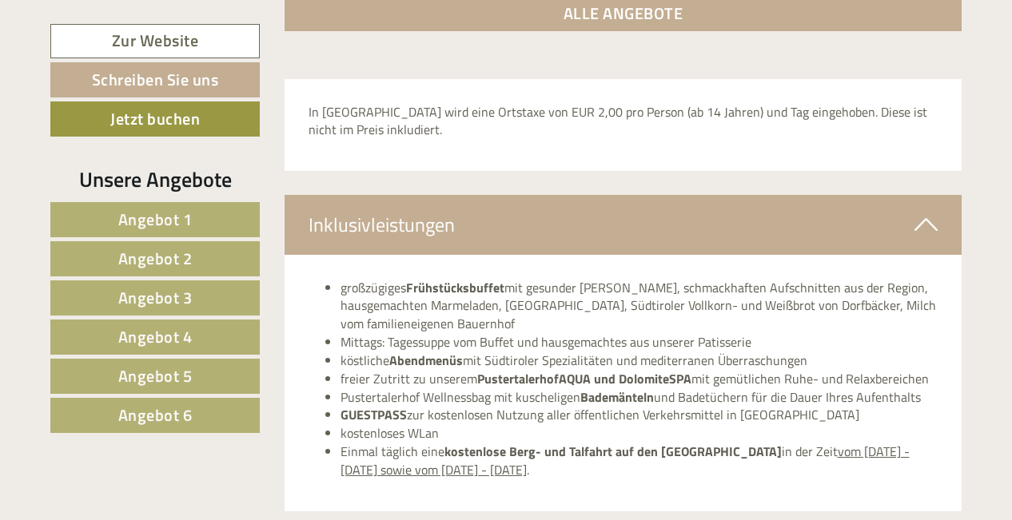
click at [428, 351] on strong "Abendmenüs" at bounding box center [426, 360] width 74 height 19
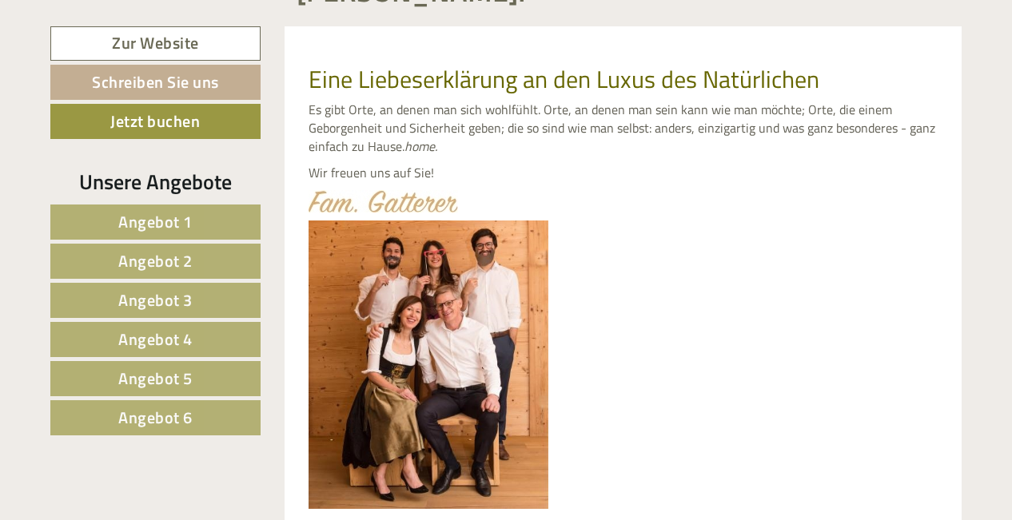
scroll to position [655, 0]
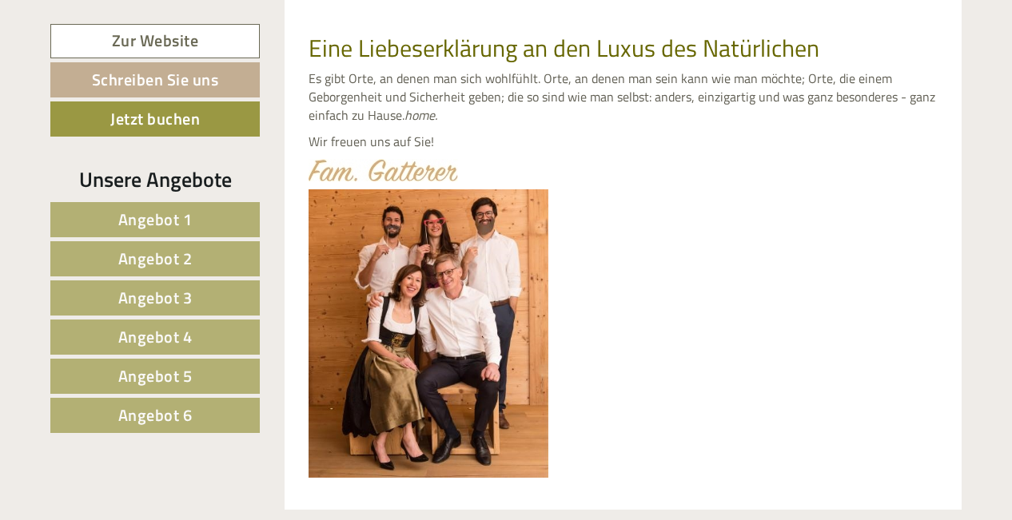
click at [191, 46] on link "Zur Website" at bounding box center [154, 41] width 209 height 34
